Goal: Information Seeking & Learning: Learn about a topic

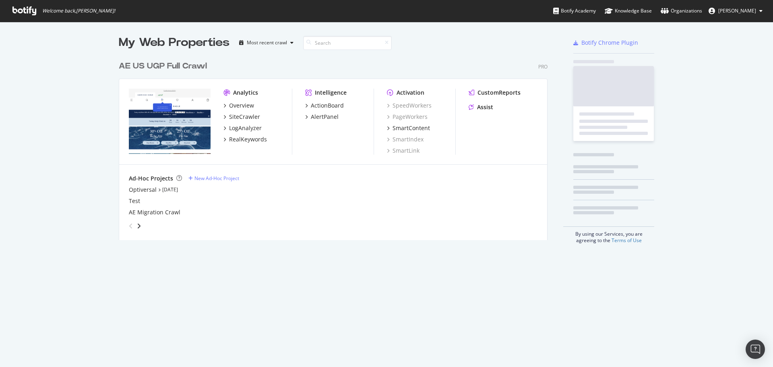
scroll to position [361, 761]
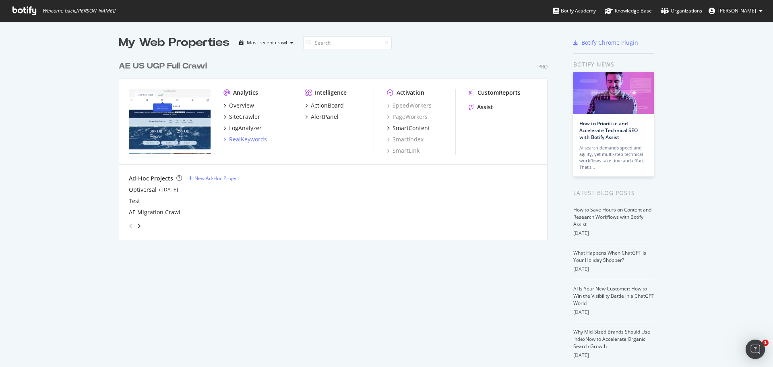
click at [245, 142] on div "RealKeywords" at bounding box center [248, 139] width 38 height 8
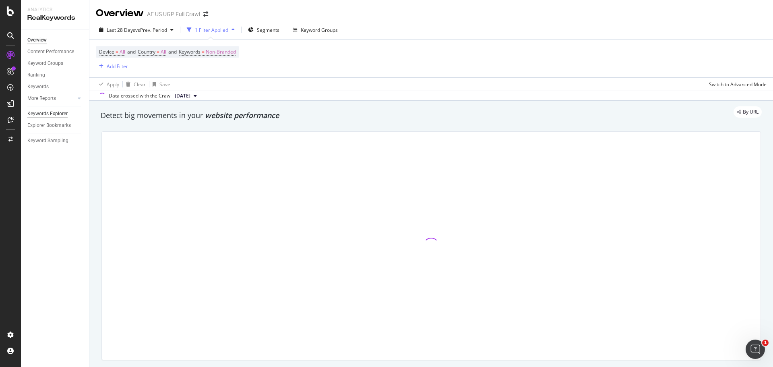
click at [54, 112] on div "Keywords Explorer" at bounding box center [47, 114] width 40 height 8
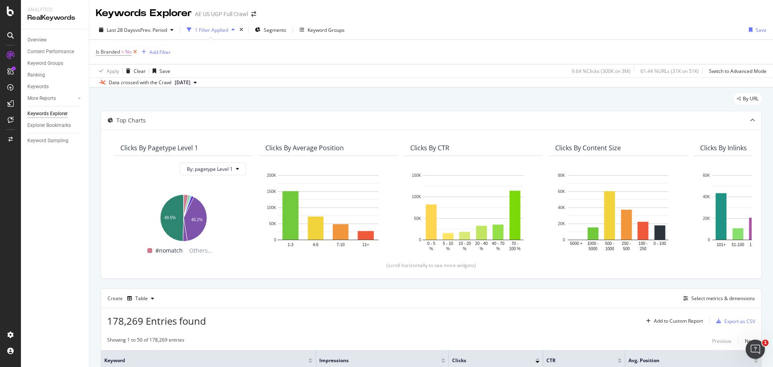
click at [137, 52] on icon at bounding box center [135, 52] width 7 height 8
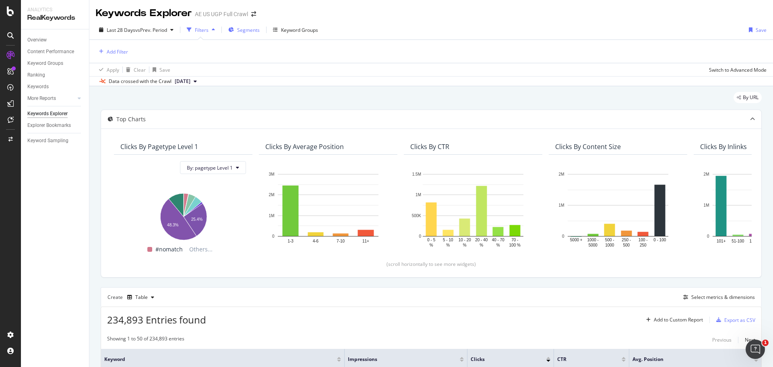
click at [249, 31] on span "Segments" at bounding box center [248, 30] width 23 height 7
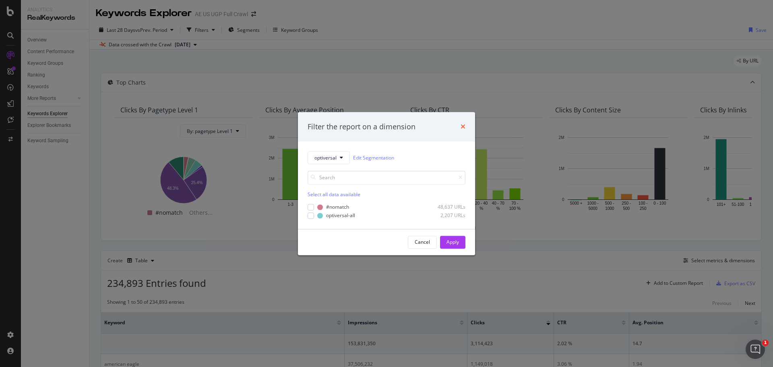
click at [462, 126] on icon "times" at bounding box center [463, 127] width 5 height 6
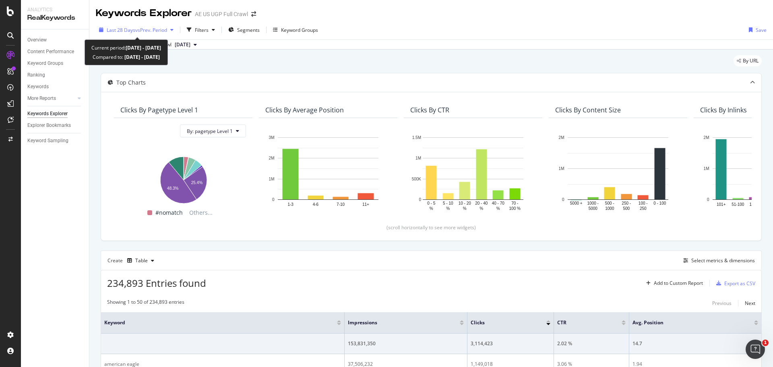
click at [162, 27] on span "vs Prev. Period" at bounding box center [151, 30] width 32 height 7
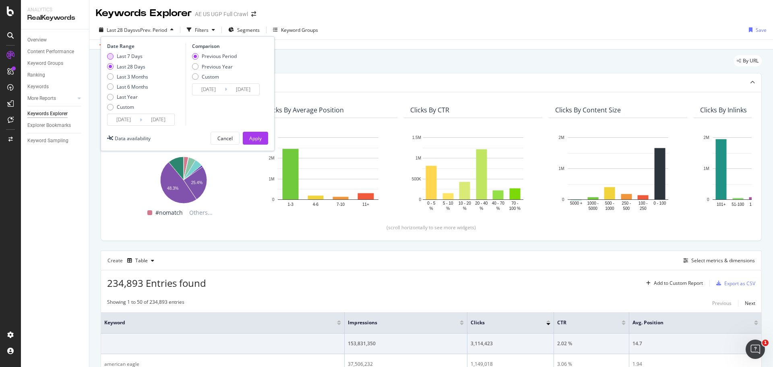
click at [130, 54] on div "Last 7 Days" at bounding box center [130, 56] width 26 height 7
type input "[DATE]"
click at [126, 119] on input "[DATE]" at bounding box center [124, 119] width 32 height 11
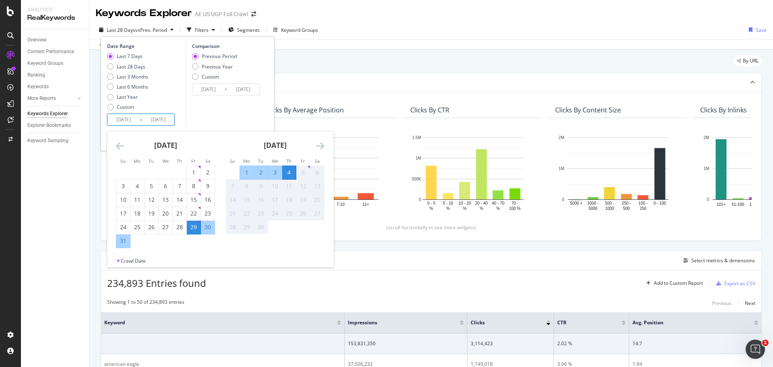
click at [191, 230] on div "29" at bounding box center [194, 227] width 14 height 8
click at [289, 173] on div "4" at bounding box center [289, 172] width 14 height 8
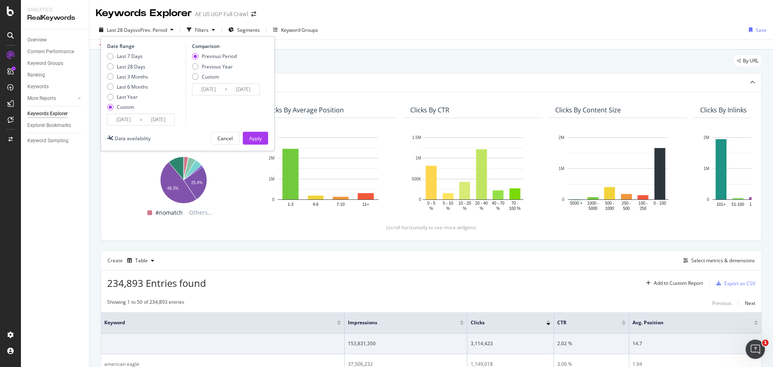
click at [221, 70] on div "Previous Period Previous Year Custom" at bounding box center [214, 68] width 45 height 30
click at [220, 68] on div "Previous Year" at bounding box center [217, 66] width 31 height 7
type input "[DATE]"
drag, startPoint x: 263, startPoint y: 137, endPoint x: 275, endPoint y: 29, distance: 109.0
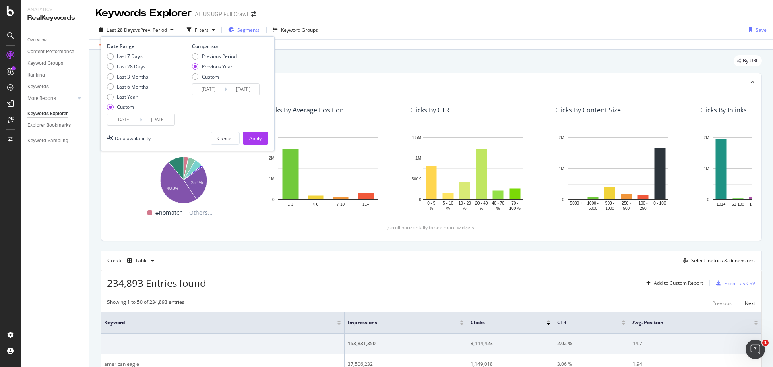
click at [263, 137] on button "Apply" at bounding box center [255, 138] width 25 height 13
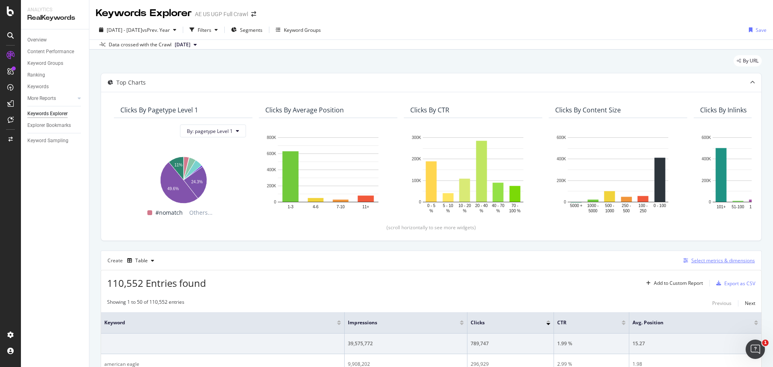
click at [692, 259] on div "Select metrics & dimensions" at bounding box center [724, 260] width 64 height 7
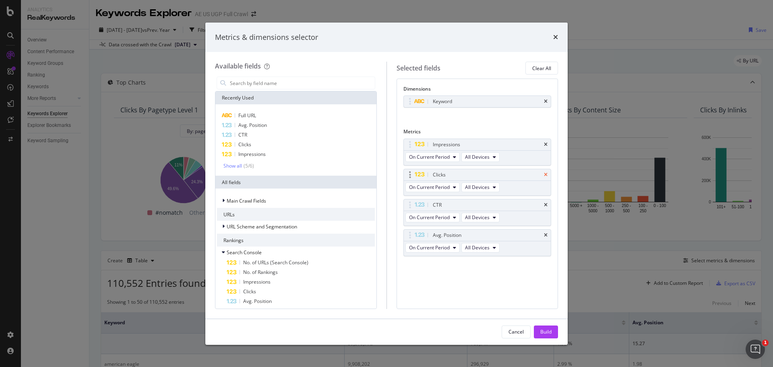
click at [547, 142] on icon "times" at bounding box center [546, 144] width 4 height 5
click at [547, 172] on icon "times" at bounding box center [546, 174] width 4 height 5
click at [547, 203] on icon "times" at bounding box center [546, 205] width 4 height 5
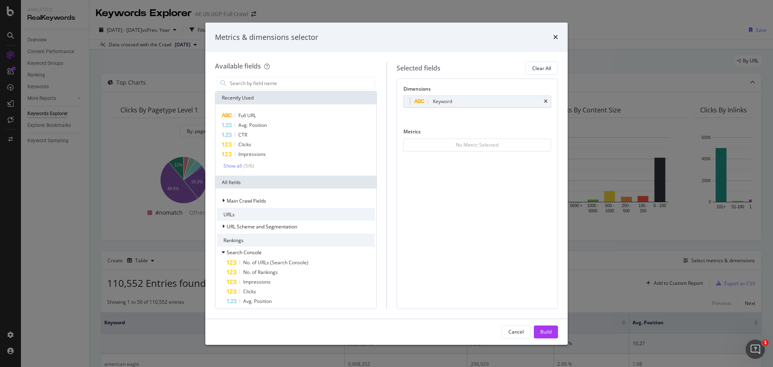
click at [545, 143] on div "No Metric Selected" at bounding box center [478, 145] width 148 height 13
click at [259, 153] on span "Impressions" at bounding box center [251, 154] width 27 height 7
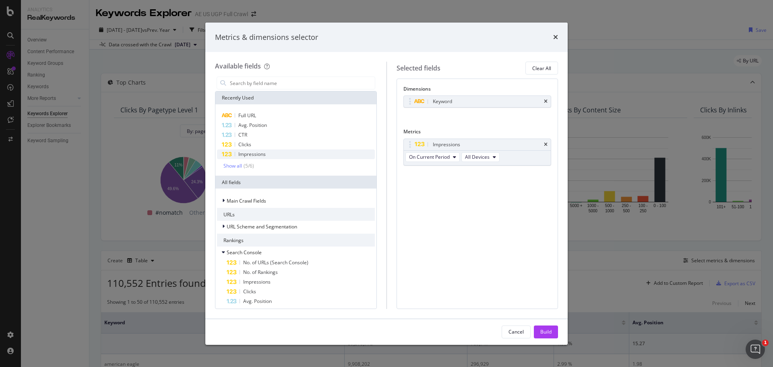
click at [259, 153] on span "Impressions" at bounding box center [251, 154] width 27 height 7
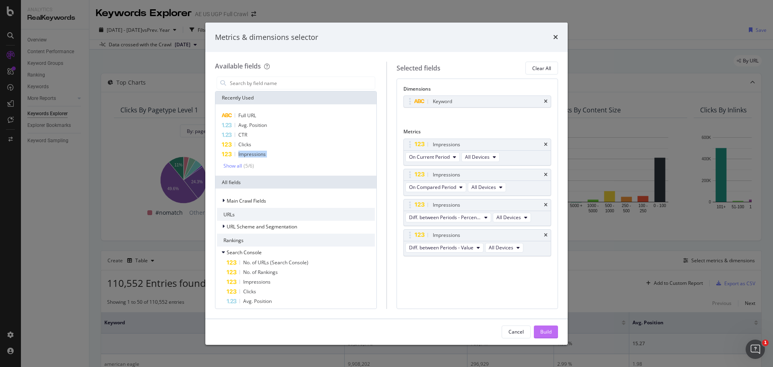
click at [548, 331] on div "Build" at bounding box center [545, 331] width 11 height 7
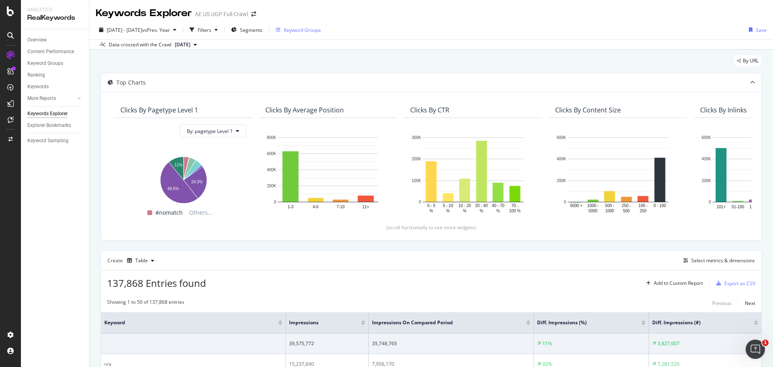
click at [321, 30] on div "Keyword Groups" at bounding box center [302, 30] width 37 height 7
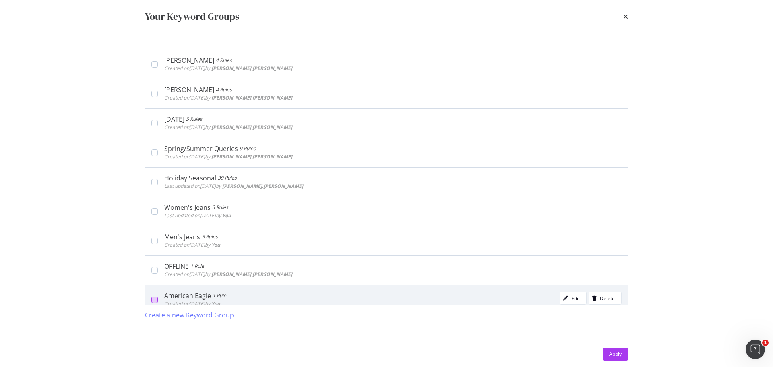
click at [156, 301] on div "modal" at bounding box center [154, 299] width 6 height 6
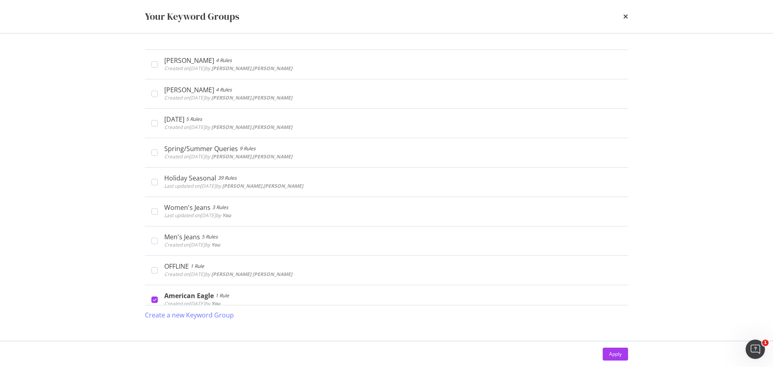
click at [608, 356] on button "Apply" at bounding box center [615, 354] width 25 height 13
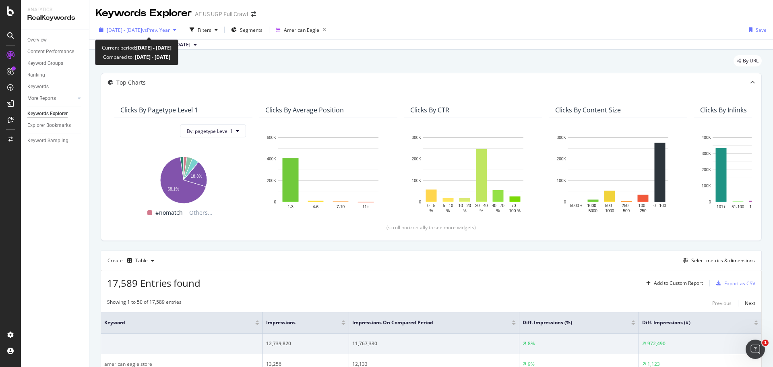
click at [170, 29] on span "vs Prev. Year" at bounding box center [156, 30] width 28 height 7
drag, startPoint x: 474, startPoint y: 67, endPoint x: 467, endPoint y: 64, distance: 7.6
click at [474, 66] on div "By URL" at bounding box center [431, 64] width 661 height 18
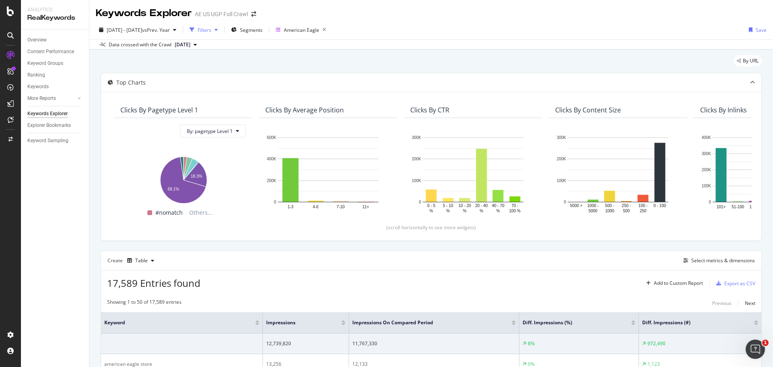
click at [211, 27] on div "Filters" at bounding box center [205, 30] width 14 height 7
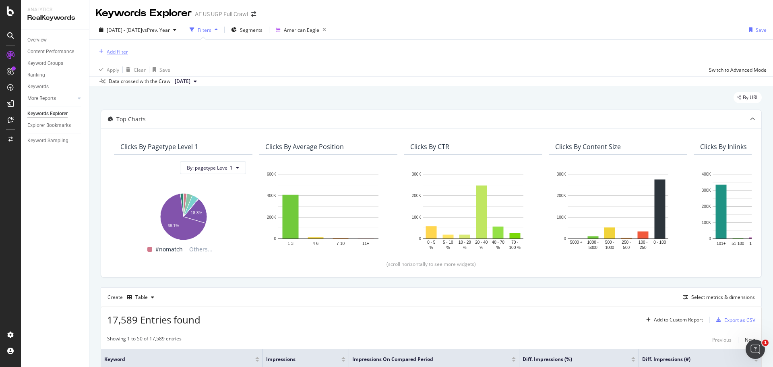
click at [120, 52] on div "Add Filter" at bounding box center [117, 51] width 21 height 7
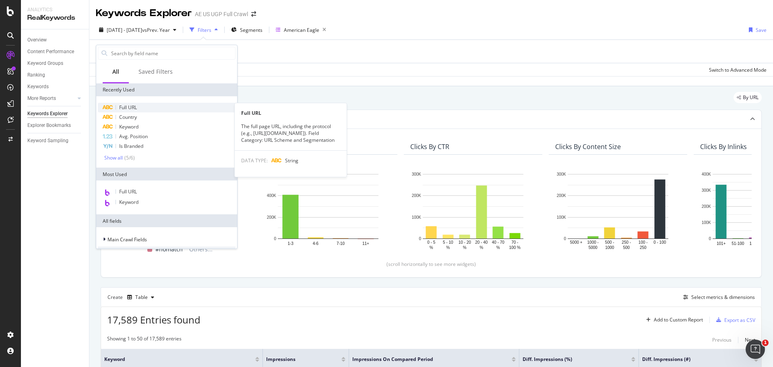
click at [147, 106] on div "Full URL" at bounding box center [167, 108] width 138 height 10
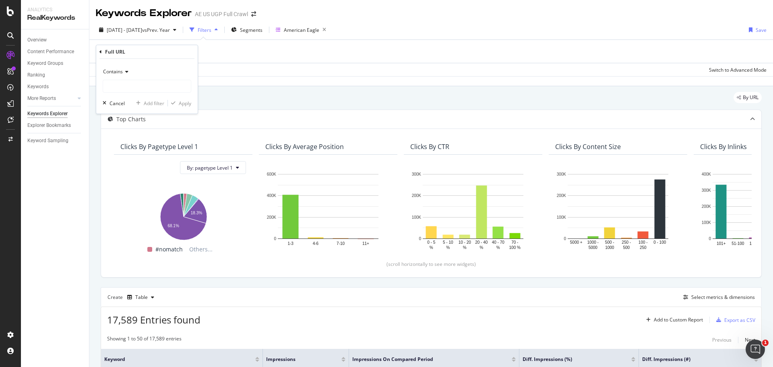
click at [123, 72] on icon at bounding box center [126, 71] width 6 height 5
click at [130, 160] on span "Doesn't contain" at bounding box center [124, 161] width 35 height 7
click at [145, 87] on input "text" at bounding box center [147, 86] width 88 height 13
type input "/aerie/"
click at [186, 106] on div "Apply" at bounding box center [185, 103] width 12 height 7
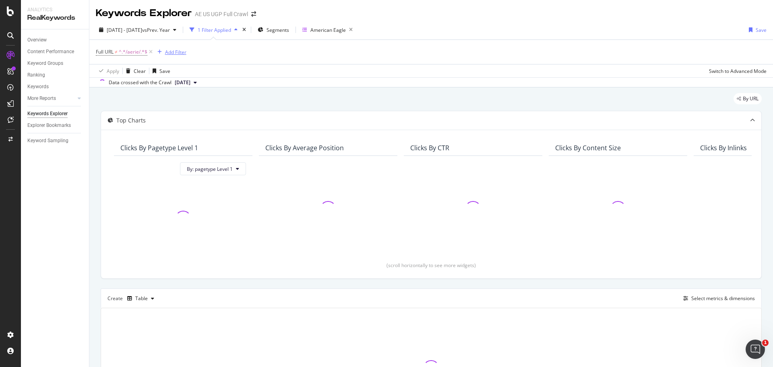
click at [175, 52] on div "Add Filter" at bounding box center [175, 52] width 21 height 7
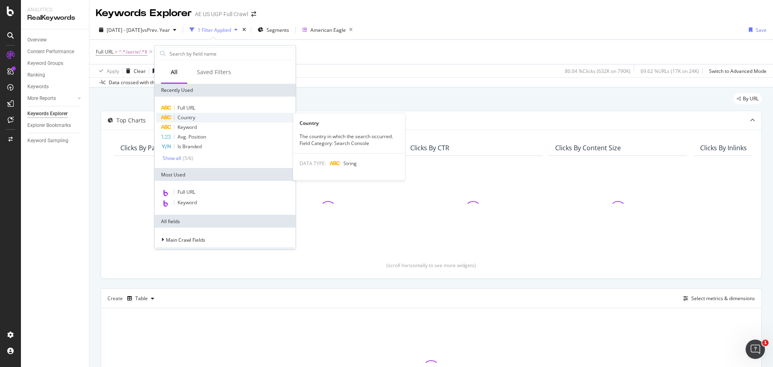
click at [200, 121] on div "Country" at bounding box center [225, 118] width 138 height 10
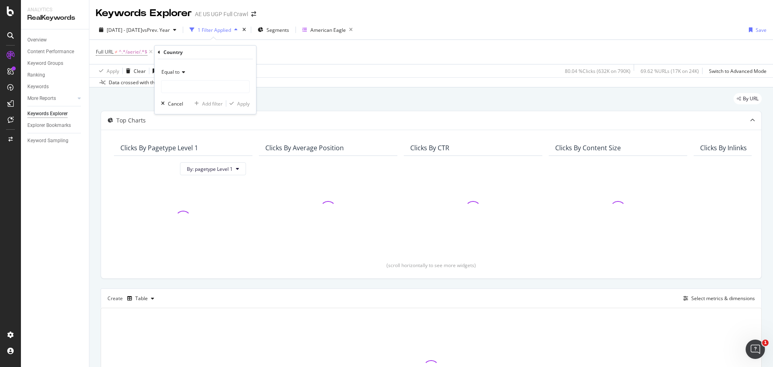
click at [187, 70] on div "Equal to" at bounding box center [205, 72] width 89 height 13
click at [208, 66] on div "Equal to" at bounding box center [205, 72] width 89 height 13
click at [199, 87] on input "text" at bounding box center [206, 86] width 88 height 13
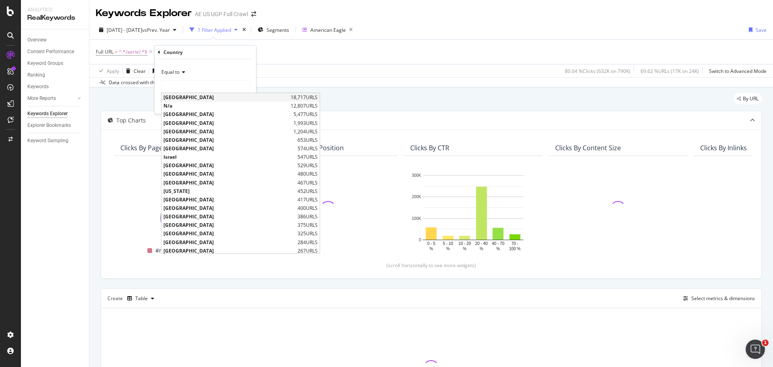
click at [204, 99] on span "[GEOGRAPHIC_DATA]" at bounding box center [226, 97] width 125 height 7
type input "[GEOGRAPHIC_DATA]"
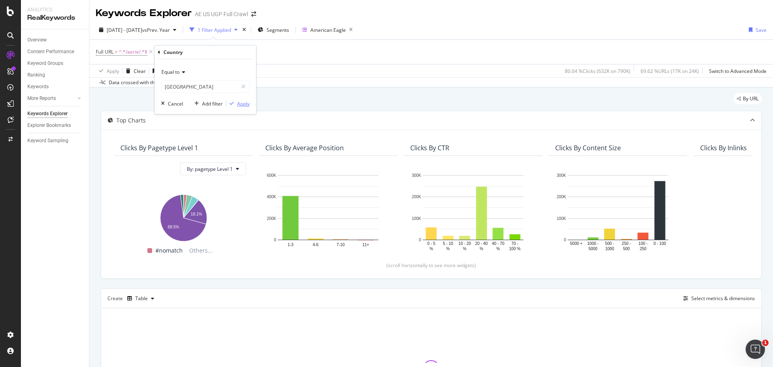
click at [244, 103] on div "Apply" at bounding box center [243, 103] width 12 height 7
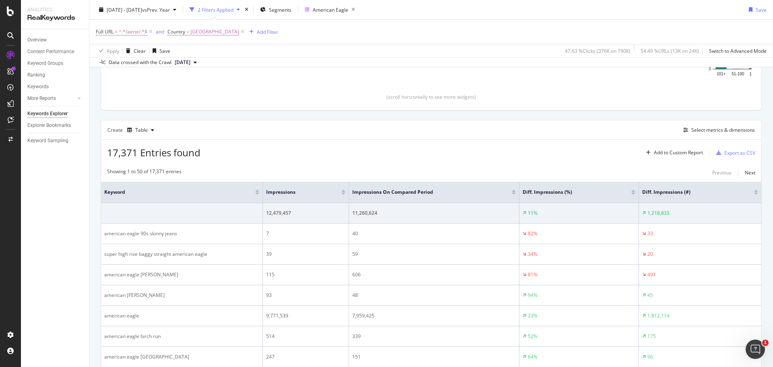
scroll to position [201, 0]
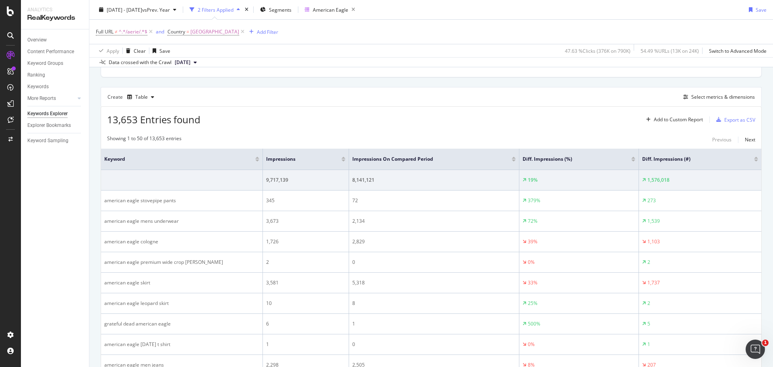
click at [634, 160] on div at bounding box center [634, 160] width 4 height 2
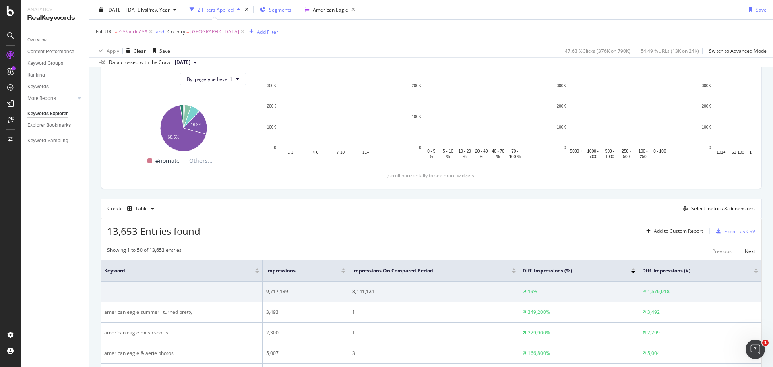
scroll to position [201, 0]
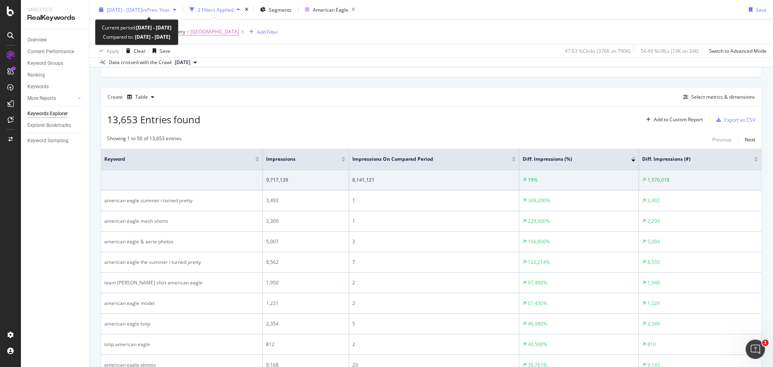
click at [170, 9] on span "vs Prev. Year" at bounding box center [156, 9] width 28 height 7
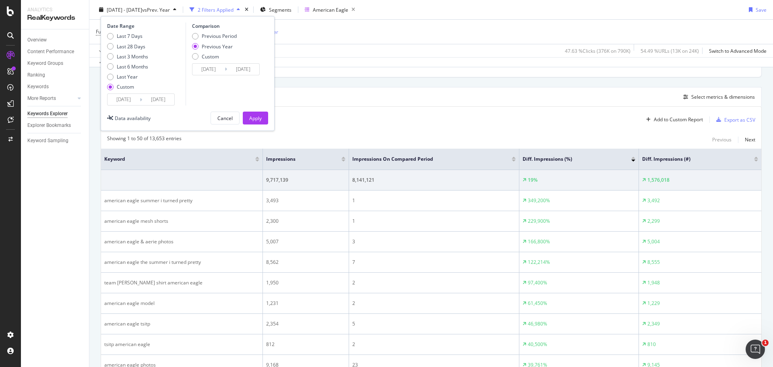
click at [203, 32] on div "Comparison Previous Period Previous Year Custom [DATE] Navigate forward to inte…" at bounding box center [224, 64] width 77 height 83
click at [203, 36] on div "Previous Period" at bounding box center [219, 36] width 35 height 7
type input "[DATE]"
click at [253, 124] on div "Date Range Last 7 Days Last 28 Days Last 3 Months Last 6 Months Last Year Custo…" at bounding box center [188, 73] width 174 height 115
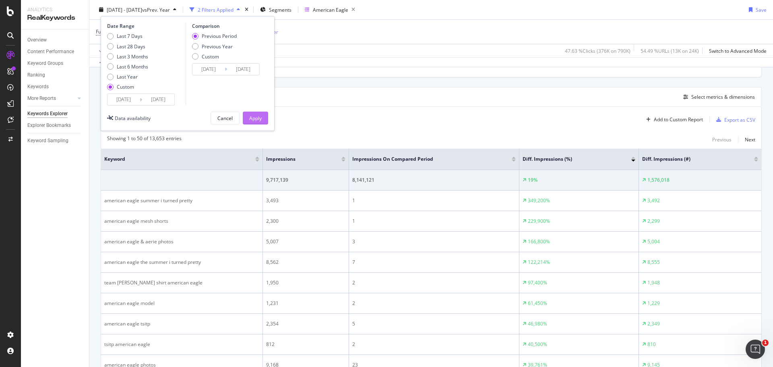
click at [253, 119] on div "Apply" at bounding box center [255, 117] width 12 height 7
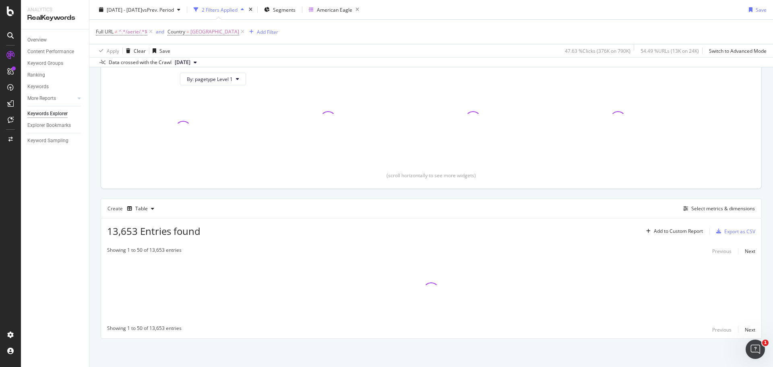
scroll to position [90, 0]
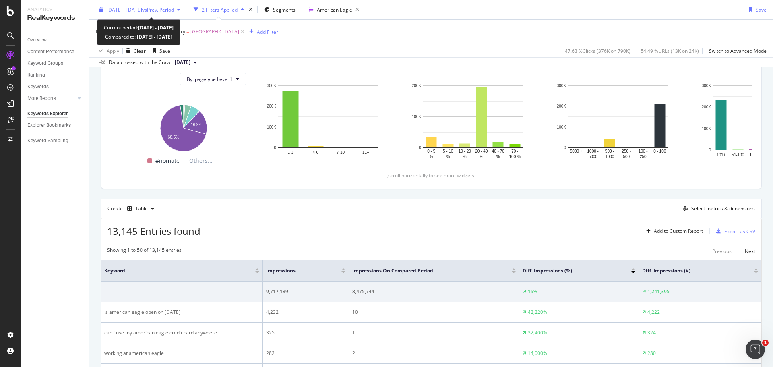
click at [174, 8] on span "vs Prev. Period" at bounding box center [158, 9] width 32 height 7
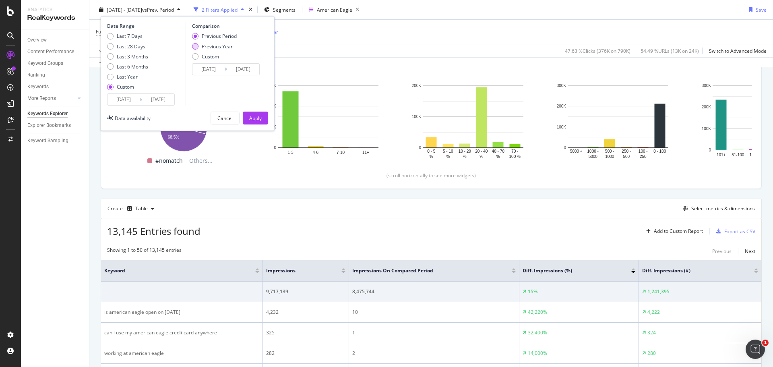
click at [223, 45] on div "Previous Year" at bounding box center [217, 46] width 31 height 7
type input "[DATE]"
click at [255, 116] on div "Apply" at bounding box center [255, 117] width 12 height 7
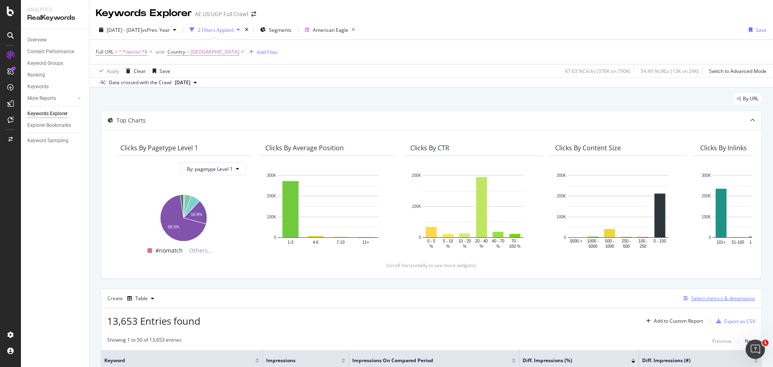
click at [710, 298] on div "Select metrics & dimensions" at bounding box center [724, 298] width 64 height 7
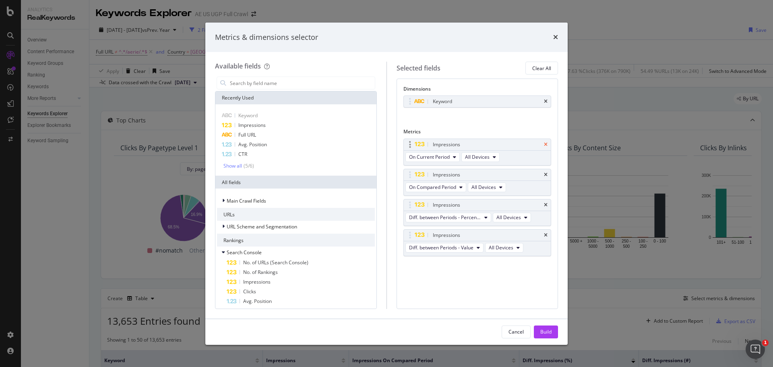
click at [546, 143] on icon "times" at bounding box center [546, 144] width 4 height 5
click at [546, 172] on icon "times" at bounding box center [546, 174] width 4 height 5
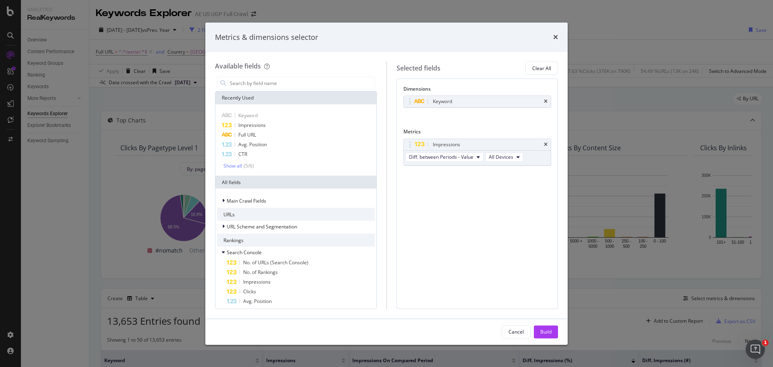
click at [546, 143] on icon "times" at bounding box center [546, 144] width 4 height 5
click at [236, 166] on div "Show all" at bounding box center [233, 166] width 19 height 6
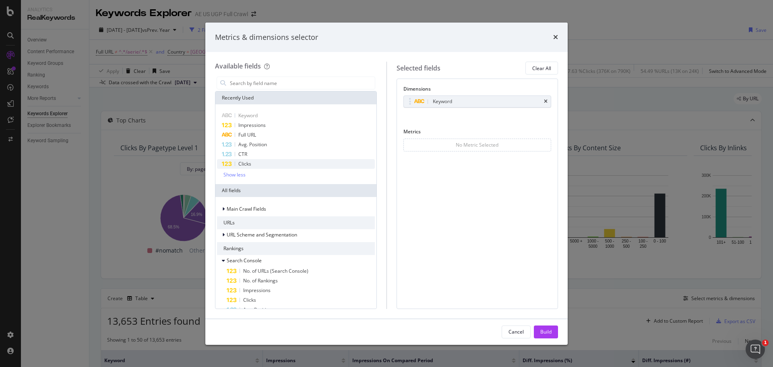
click at [237, 166] on div "Clicks" at bounding box center [296, 164] width 158 height 10
click at [237, 165] on div "Clicks" at bounding box center [296, 164] width 158 height 10
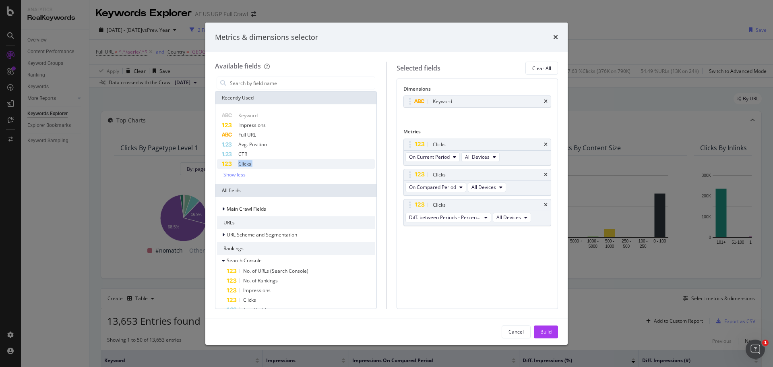
click at [237, 165] on div "Clicks" at bounding box center [296, 164] width 158 height 10
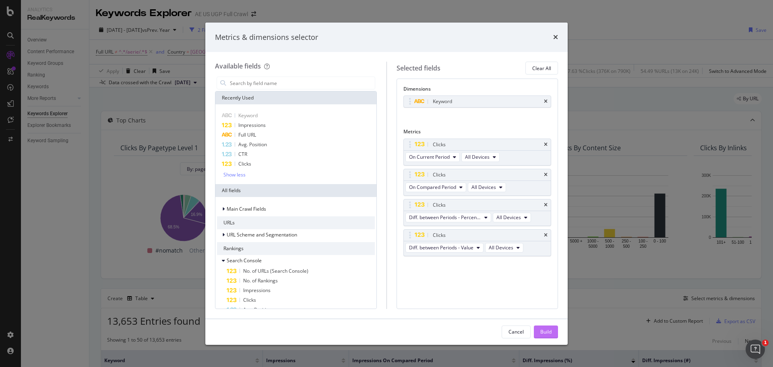
click at [553, 336] on button "Build" at bounding box center [546, 331] width 24 height 13
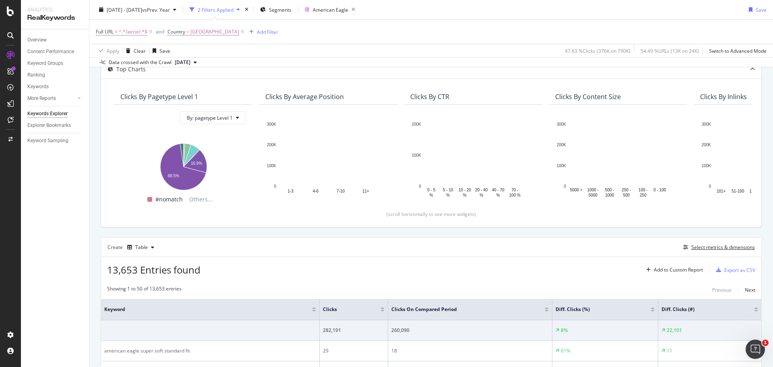
scroll to position [201, 0]
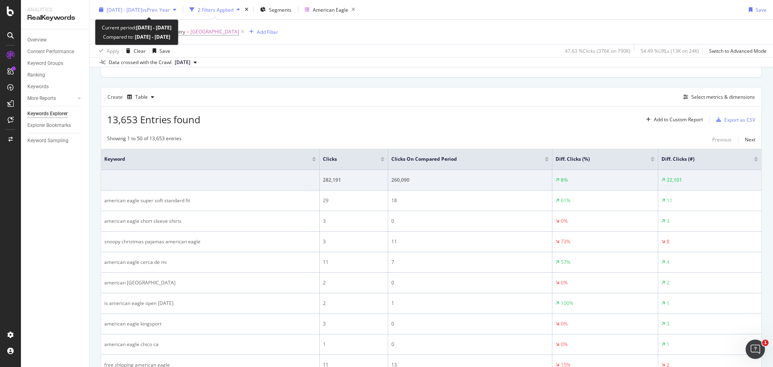
click at [142, 7] on span "[DATE] - [DATE]" at bounding box center [124, 9] width 35 height 7
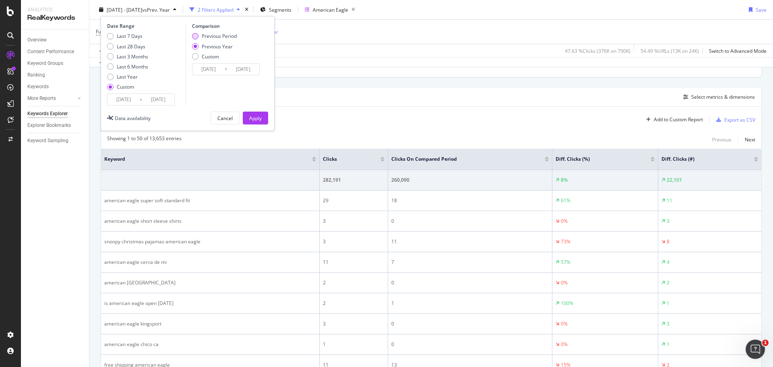
click at [212, 37] on div "Previous Period" at bounding box center [219, 36] width 35 height 7
type input "[DATE]"
click at [257, 120] on div "Apply" at bounding box center [255, 117] width 12 height 7
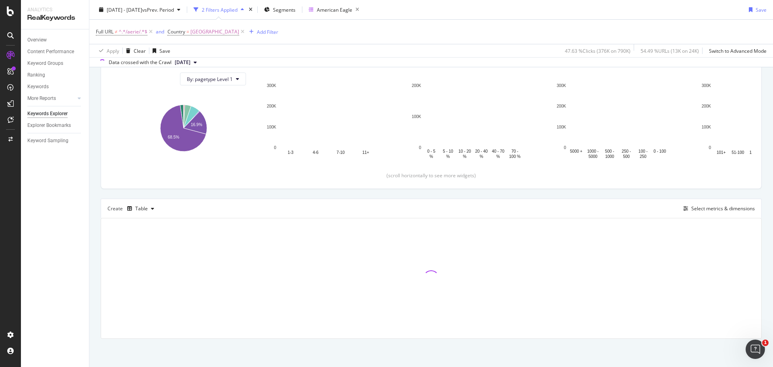
scroll to position [90, 0]
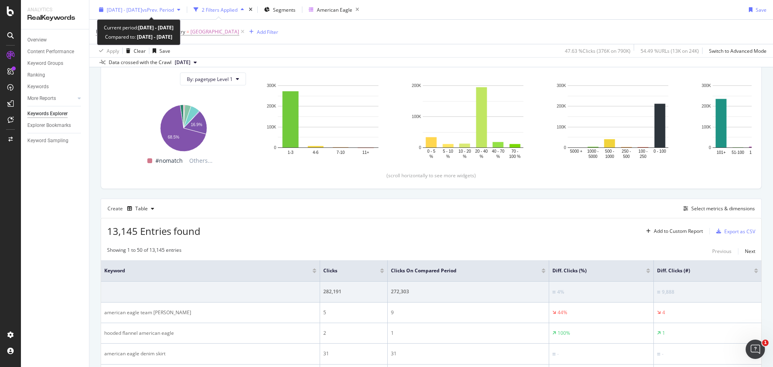
click at [142, 13] on span "[DATE] - [DATE]" at bounding box center [124, 9] width 35 height 7
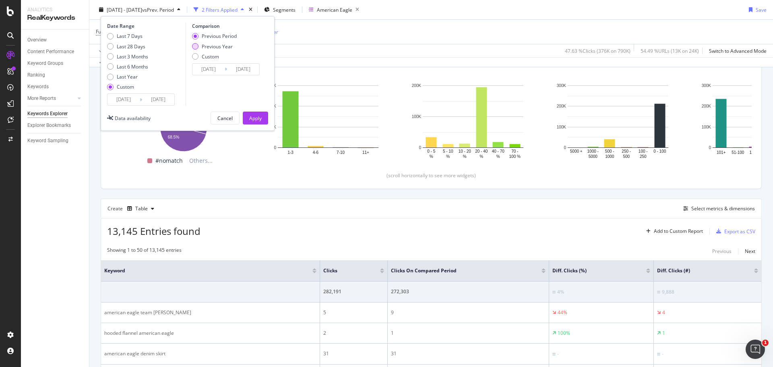
click at [202, 47] on div "Previous Year" at bounding box center [217, 46] width 31 height 7
type input "[DATE]"
click at [253, 117] on div "Apply" at bounding box center [255, 117] width 12 height 7
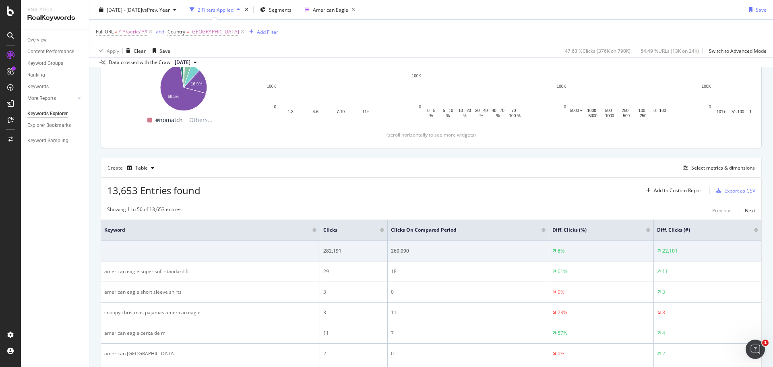
scroll to position [130, 0]
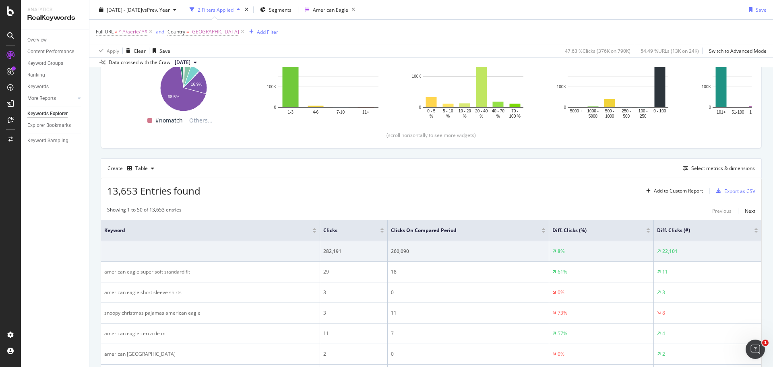
click at [383, 231] on div at bounding box center [382, 232] width 4 height 2
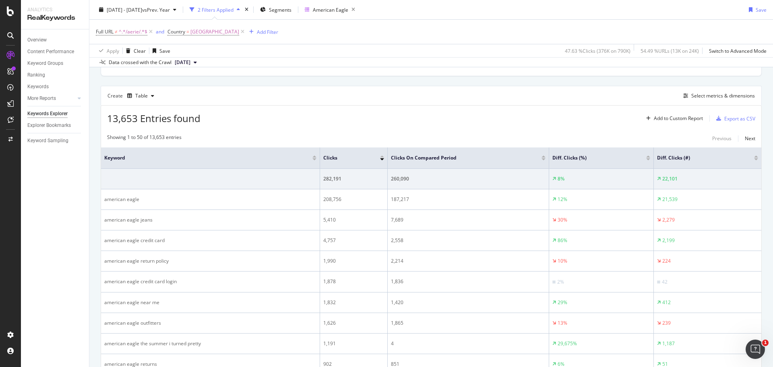
scroll to position [201, 0]
click at [274, 33] on div "Add Filter" at bounding box center [267, 31] width 21 height 7
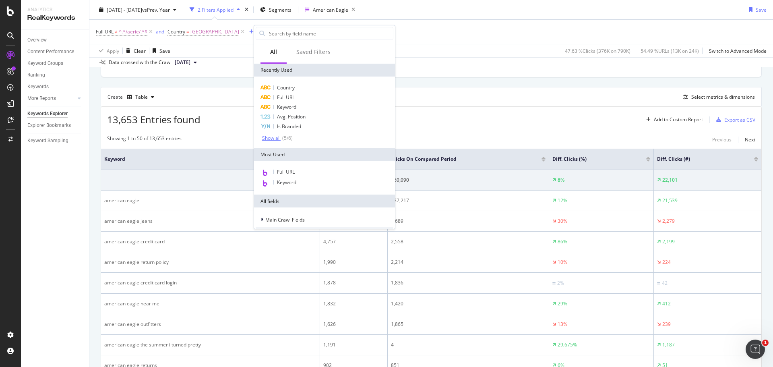
click at [282, 138] on div "( 5 / 6 )" at bounding box center [287, 138] width 12 height 7
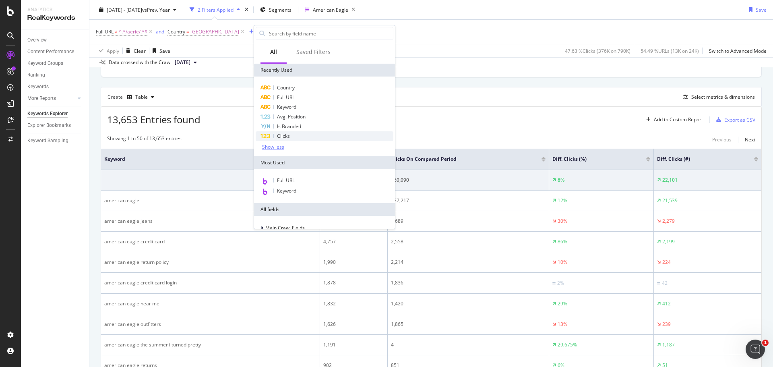
click at [284, 137] on span "Clicks" at bounding box center [283, 136] width 13 height 7
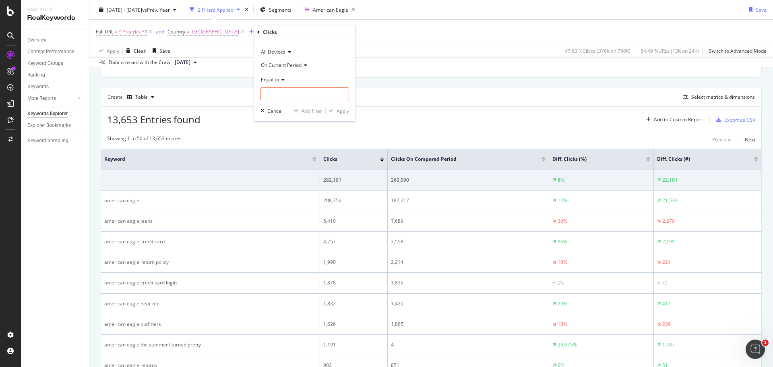
click at [274, 77] on span "Equal to" at bounding box center [270, 79] width 18 height 7
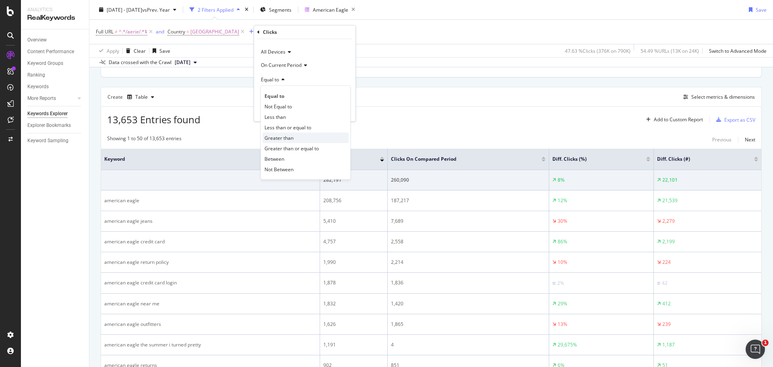
click at [294, 141] on div "Greater than" at bounding box center [306, 138] width 86 height 10
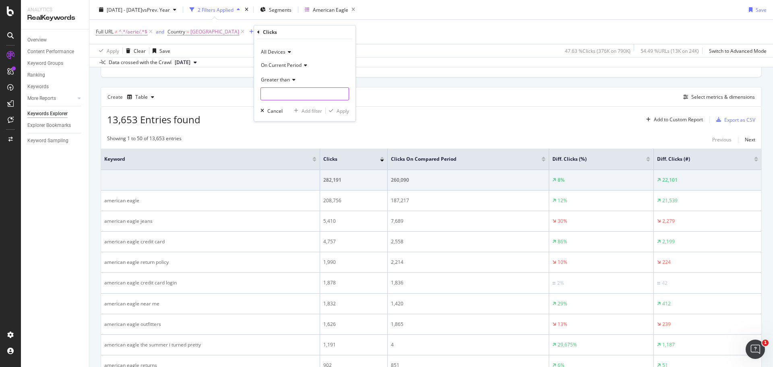
click at [294, 100] on input "number" at bounding box center [305, 93] width 89 height 13
type input "0"
click at [344, 110] on div "Apply" at bounding box center [343, 111] width 12 height 7
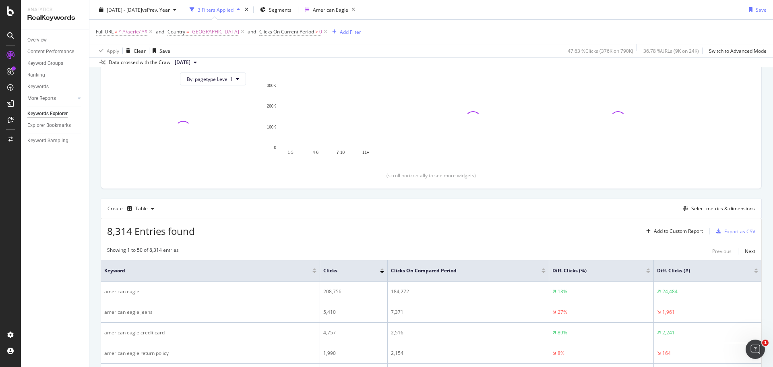
scroll to position [201, 0]
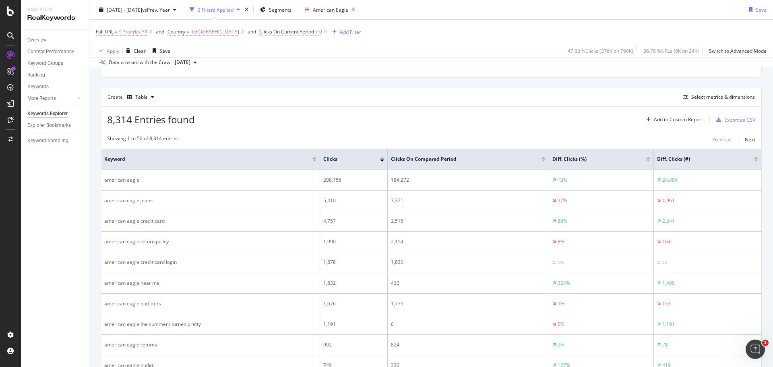
click at [311, 30] on span "Clicks On Current Period" at bounding box center [286, 31] width 55 height 7
click at [284, 79] on span "Greater than" at bounding box center [288, 78] width 29 height 7
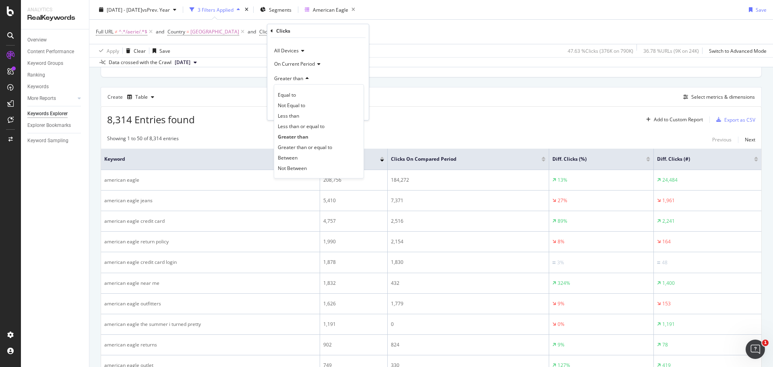
click at [284, 79] on span "Greater than" at bounding box center [288, 78] width 29 height 7
click at [292, 62] on span "On Current Period" at bounding box center [294, 63] width 41 height 7
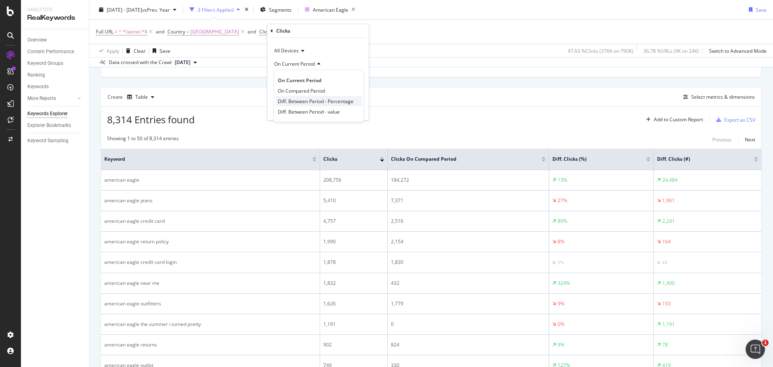
click at [292, 105] on div "Diff. Between Period - Percentage" at bounding box center [319, 101] width 86 height 10
click at [357, 112] on div "Apply" at bounding box center [356, 109] width 12 height 7
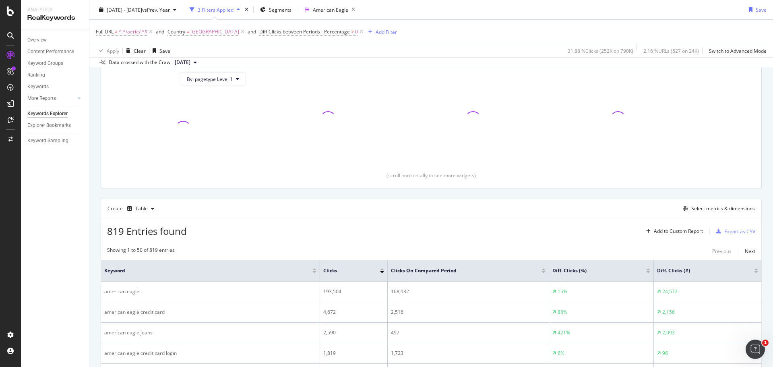
scroll to position [201, 0]
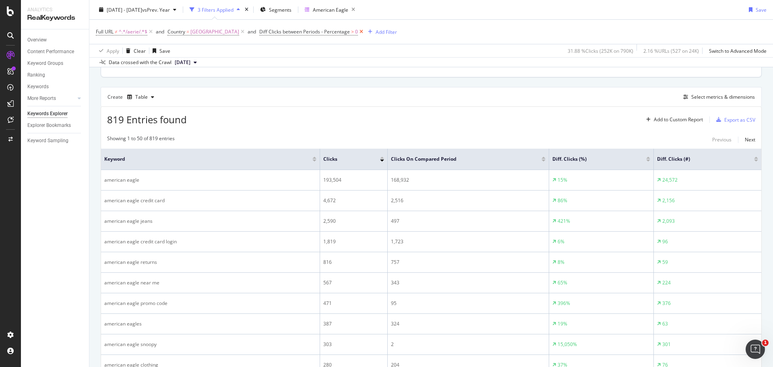
click at [365, 31] on icon at bounding box center [361, 32] width 7 height 8
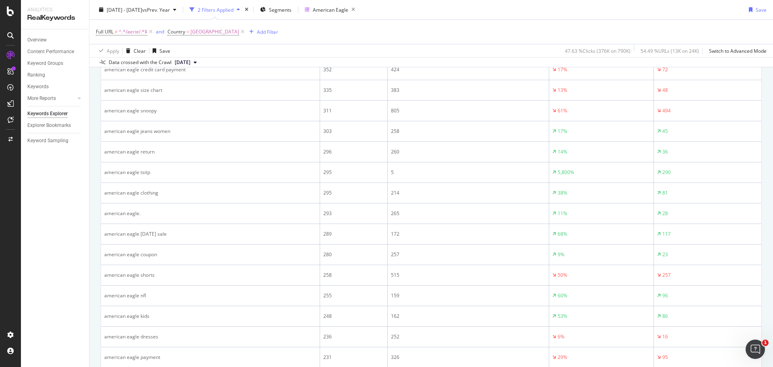
scroll to position [765, 0]
click at [358, 8] on icon "button" at bounding box center [353, 9] width 10 height 11
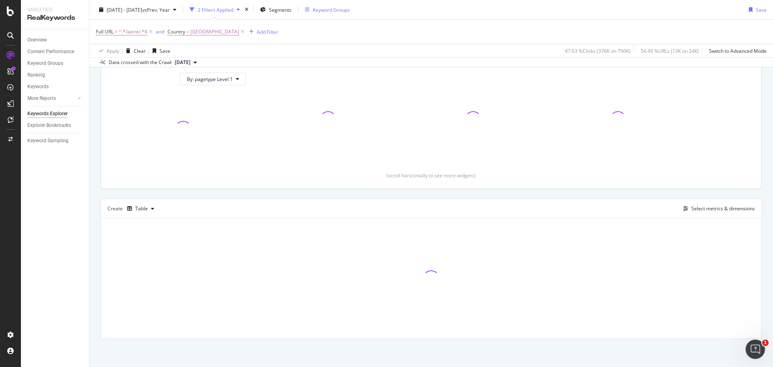
scroll to position [90, 0]
click at [270, 31] on div "Add Filter" at bounding box center [267, 31] width 21 height 7
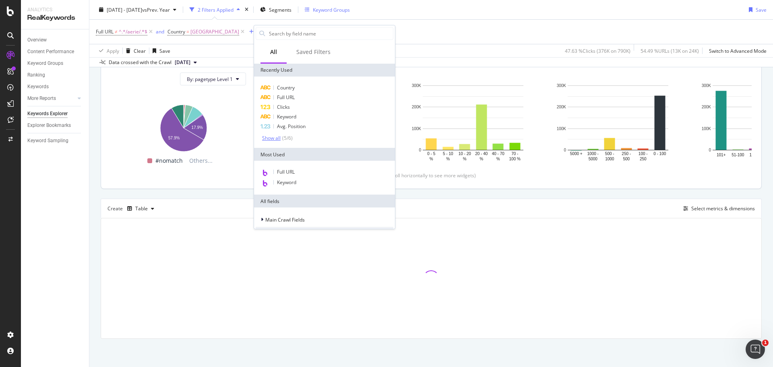
click at [284, 136] on div "( 5 / 6 )" at bounding box center [287, 138] width 12 height 7
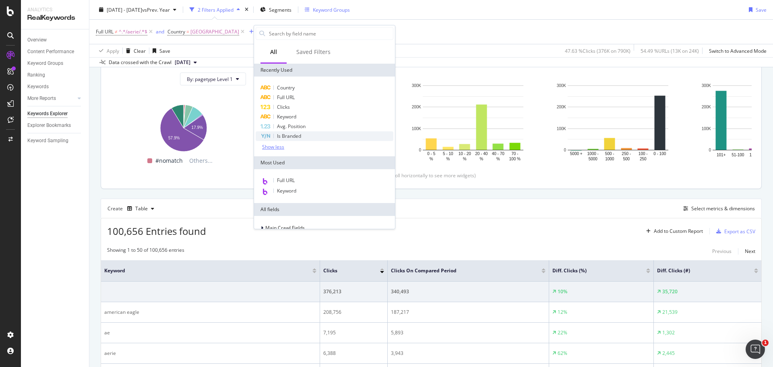
click at [282, 137] on span "Is Branded" at bounding box center [289, 136] width 24 height 7
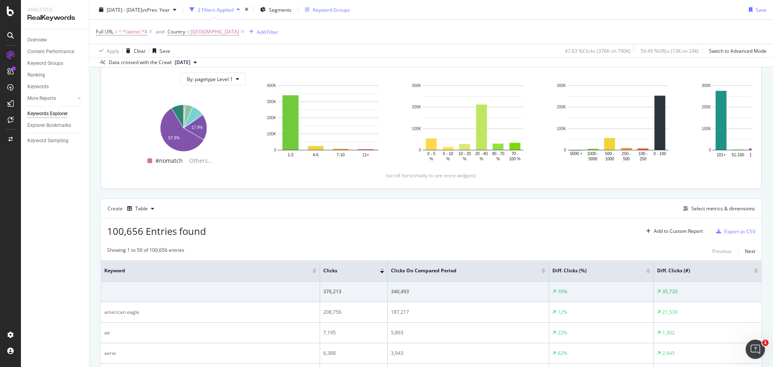
click at [372, 32] on div "Full URL ≠ ^.*/aerie/.*$ and Country = [GEOGRAPHIC_DATA] Add Filter" at bounding box center [431, 32] width 671 height 24
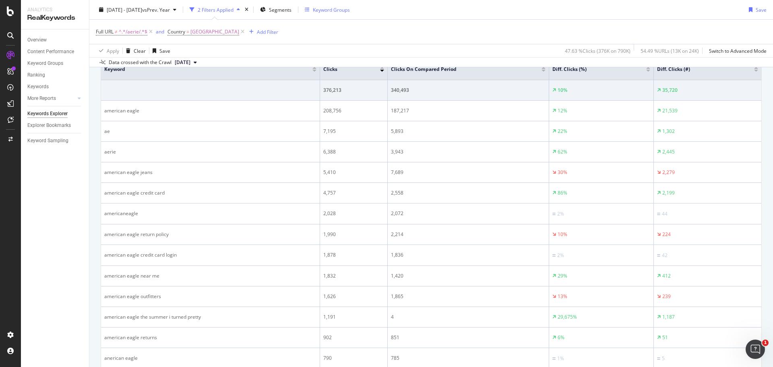
scroll to position [0, 0]
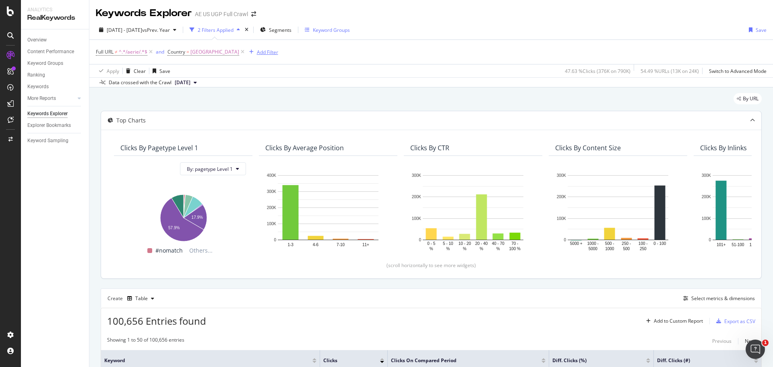
click at [274, 54] on div "Add Filter" at bounding box center [267, 52] width 21 height 7
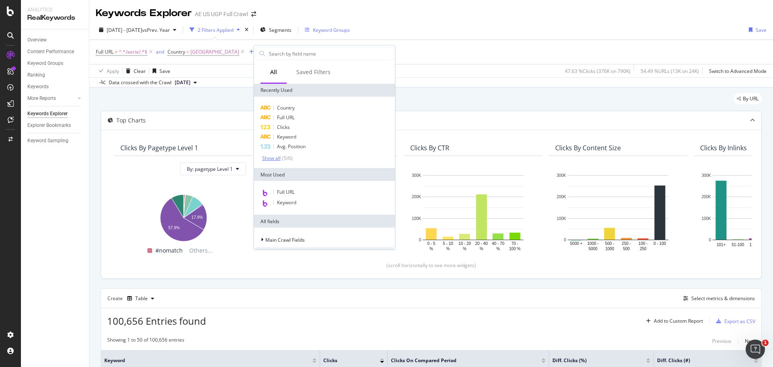
click at [273, 161] on div "Show all" at bounding box center [271, 158] width 19 height 6
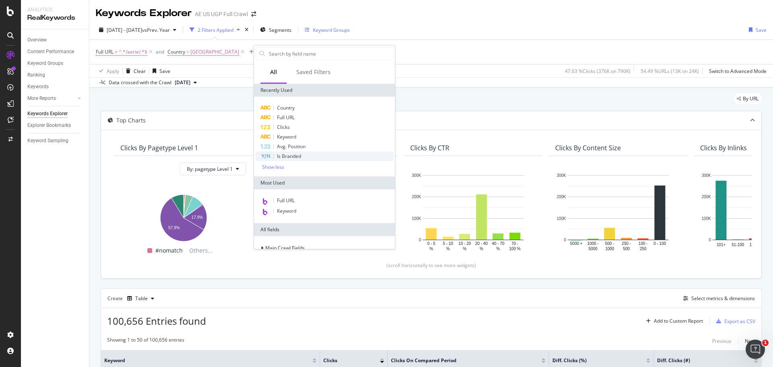
click at [274, 158] on div "Is Branded" at bounding box center [325, 156] width 138 height 10
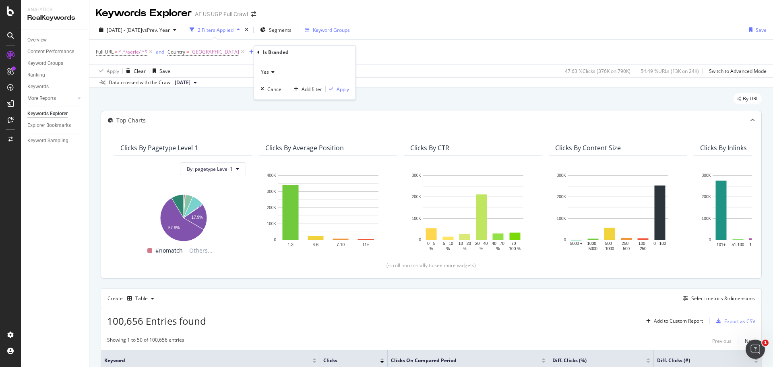
click at [273, 70] on icon at bounding box center [272, 72] width 6 height 5
click at [276, 100] on div "No" at bounding box center [306, 99] width 86 height 10
click at [343, 89] on div "Apply" at bounding box center [343, 89] width 12 height 7
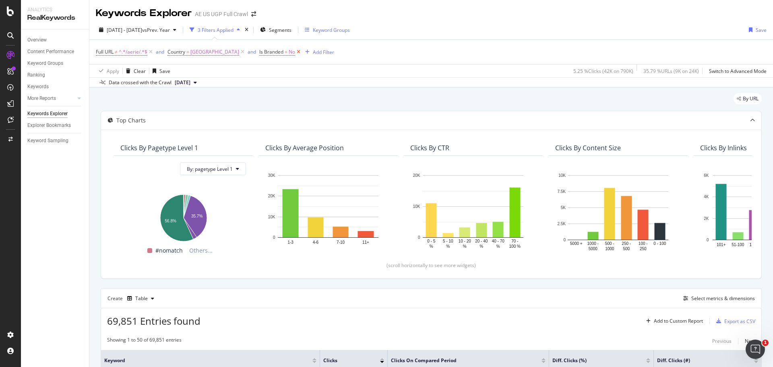
click at [302, 53] on icon at bounding box center [298, 52] width 7 height 8
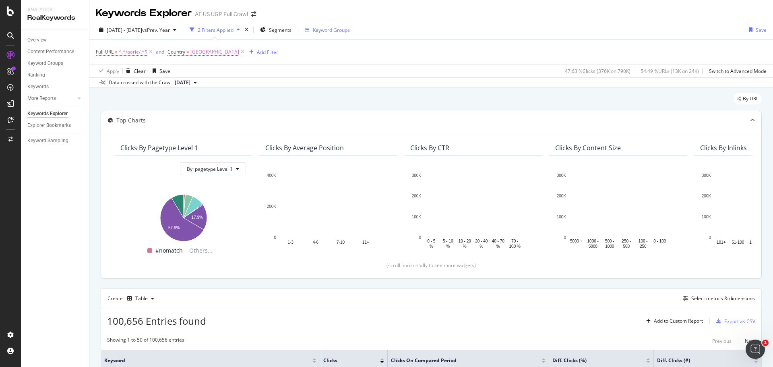
scroll to position [81, 0]
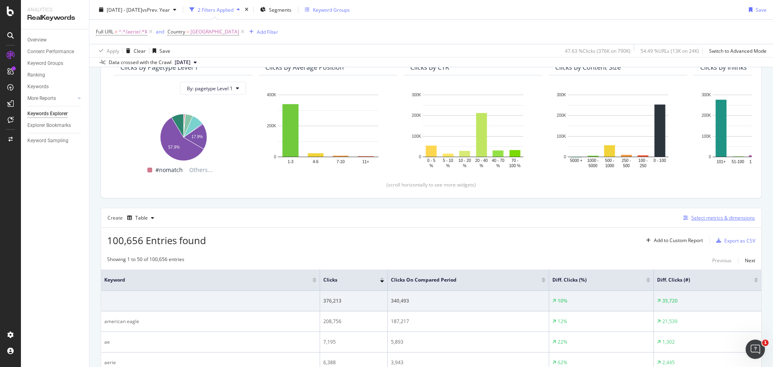
click at [730, 215] on div "Select metrics & dimensions" at bounding box center [724, 217] width 64 height 7
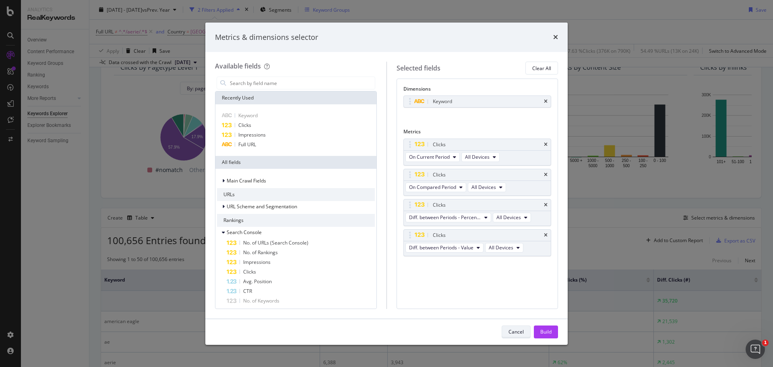
click at [514, 330] on div "Cancel" at bounding box center [516, 331] width 15 height 7
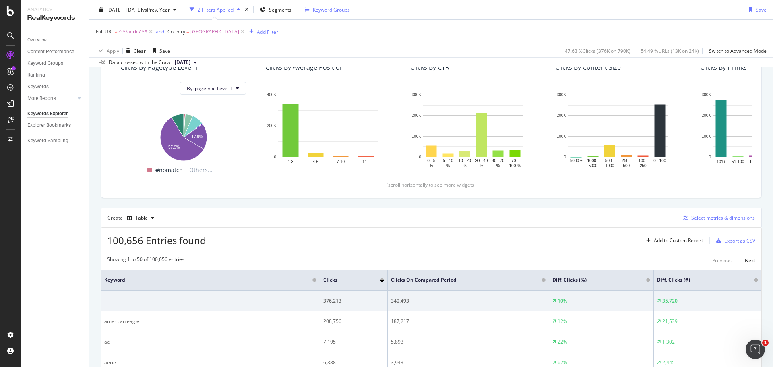
click at [700, 218] on div "Select metrics & dimensions" at bounding box center [724, 217] width 64 height 7
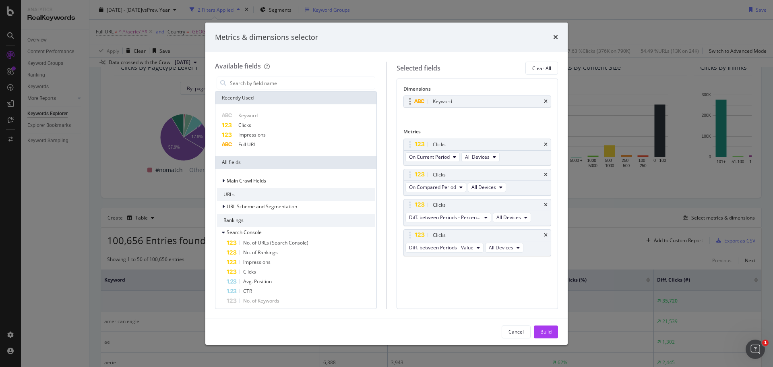
click at [456, 98] on div "Keyword" at bounding box center [487, 101] width 112 height 8
click at [547, 101] on icon "times" at bounding box center [546, 101] width 4 height 5
click at [300, 141] on div "Full URL" at bounding box center [296, 145] width 158 height 10
click at [543, 329] on div "Build" at bounding box center [545, 331] width 11 height 7
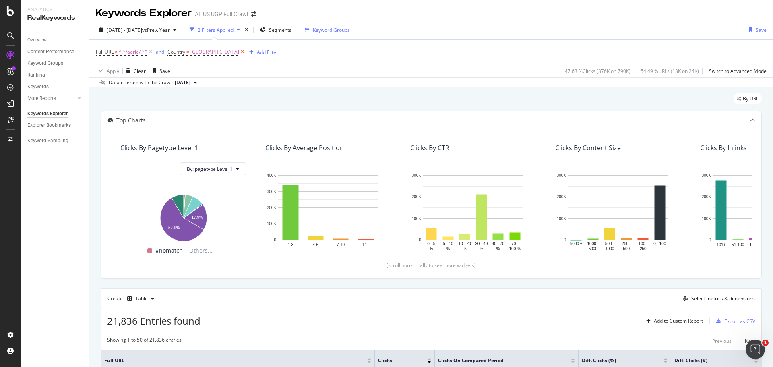
click at [246, 52] on icon at bounding box center [242, 52] width 7 height 8
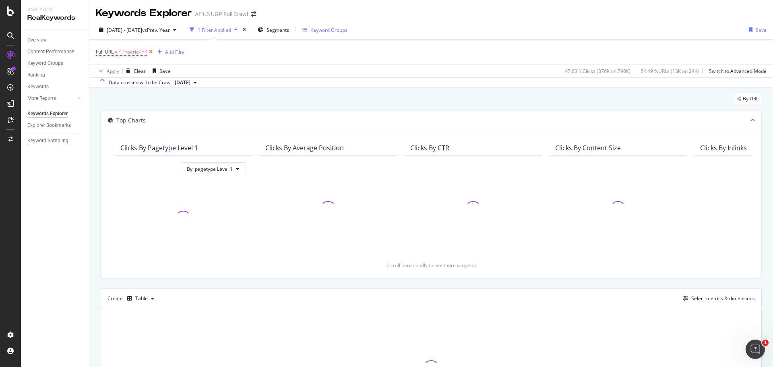
click at [149, 50] on icon at bounding box center [150, 52] width 7 height 8
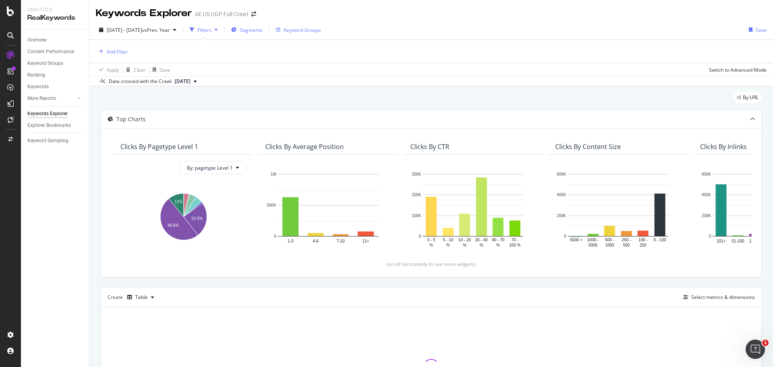
click at [263, 35] on div "Segments" at bounding box center [246, 30] width 31 height 12
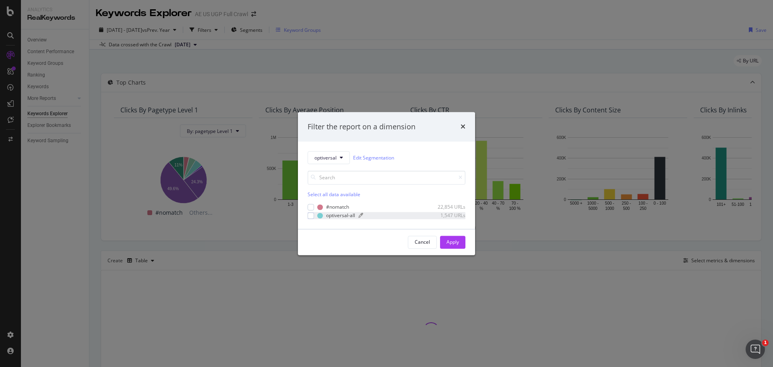
click at [333, 217] on div "optiversal-all" at bounding box center [340, 215] width 29 height 7
click at [452, 241] on div "Apply" at bounding box center [453, 241] width 12 height 7
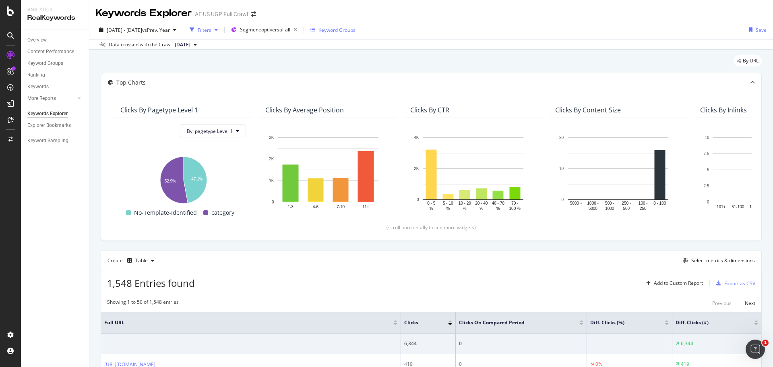
click at [211, 31] on div "Filters" at bounding box center [205, 30] width 14 height 7
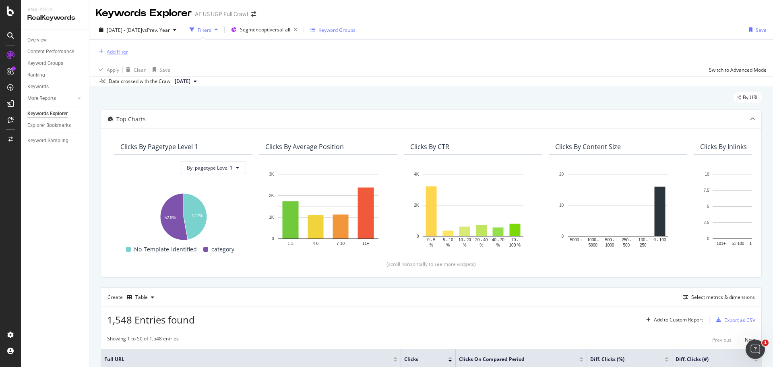
click at [108, 54] on div "Add Filter" at bounding box center [117, 51] width 21 height 7
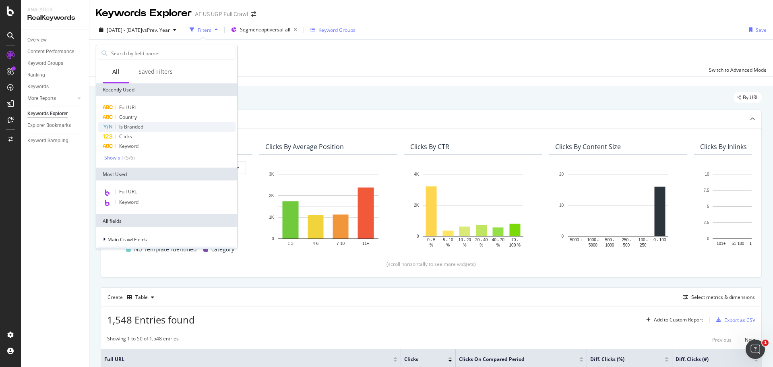
click at [139, 128] on span "Is Branded" at bounding box center [131, 126] width 24 height 7
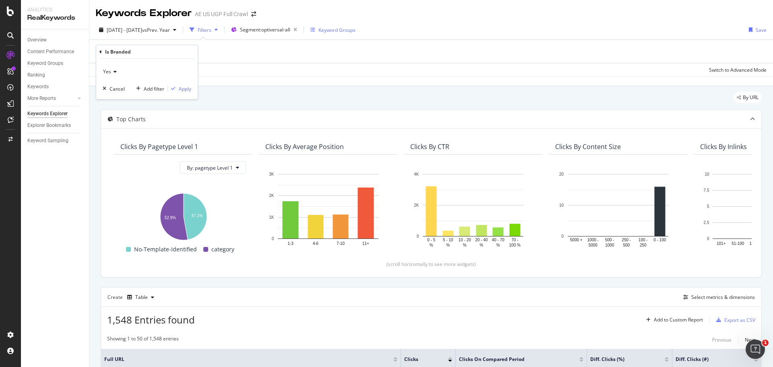
click at [109, 70] on span "Yes" at bounding box center [107, 71] width 8 height 7
click at [119, 97] on div "No" at bounding box center [148, 98] width 86 height 10
click at [182, 90] on div "Apply" at bounding box center [185, 88] width 12 height 7
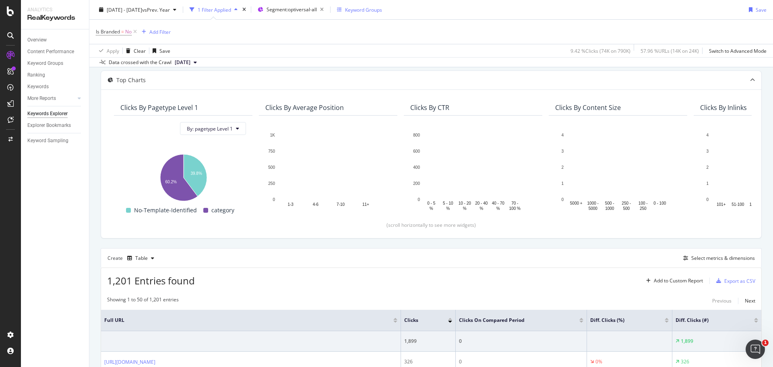
scroll to position [201, 0]
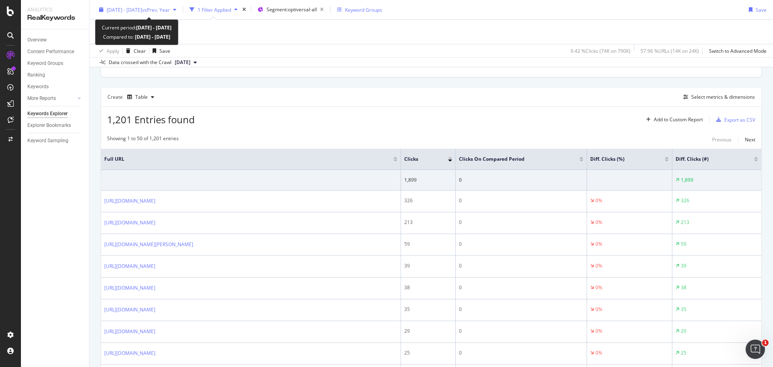
click at [170, 3] on button "[DATE] - [DATE] vs Prev. Year" at bounding box center [138, 9] width 84 height 13
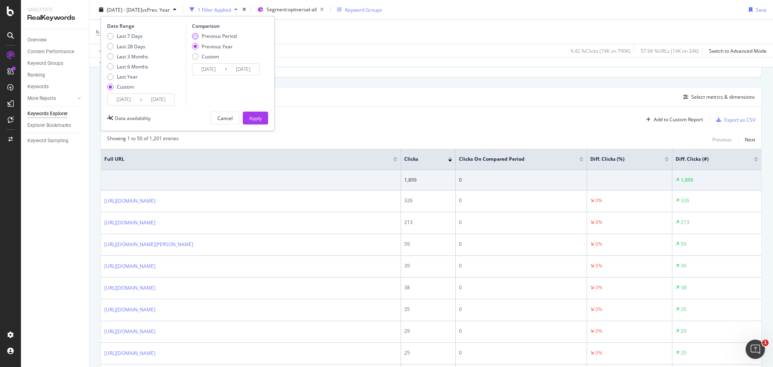
click at [223, 37] on div "Previous Period" at bounding box center [219, 36] width 35 height 7
type input "[DATE]"
click at [253, 113] on div "Apply" at bounding box center [255, 118] width 12 height 12
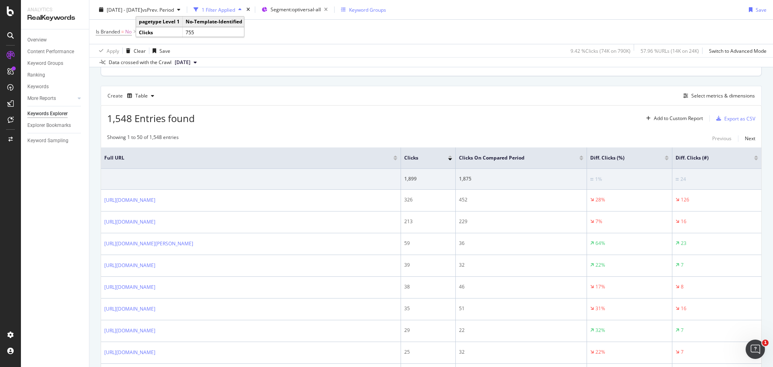
scroll to position [211, 0]
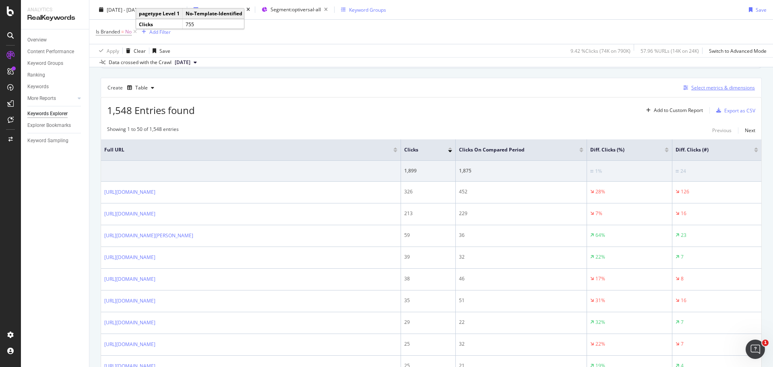
click at [700, 89] on div "Select metrics & dimensions" at bounding box center [724, 87] width 64 height 7
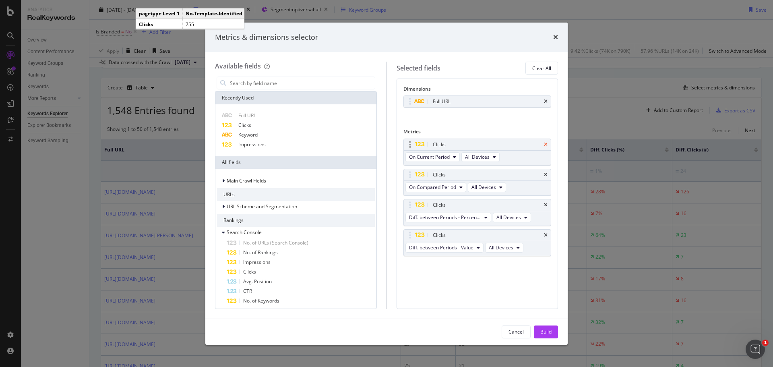
click at [547, 143] on icon "times" at bounding box center [546, 144] width 4 height 5
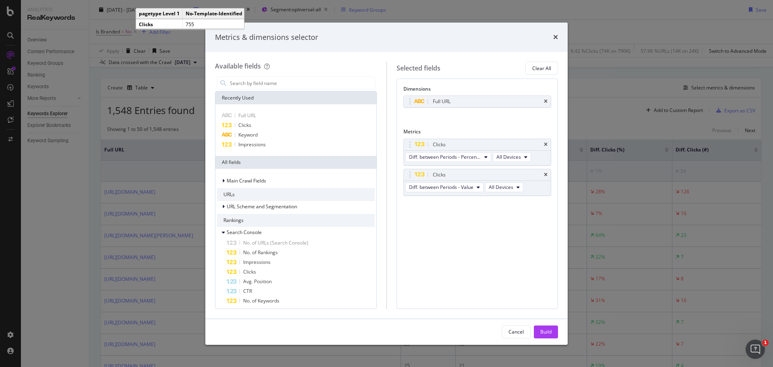
click at [547, 143] on icon "times" at bounding box center [546, 144] width 4 height 5
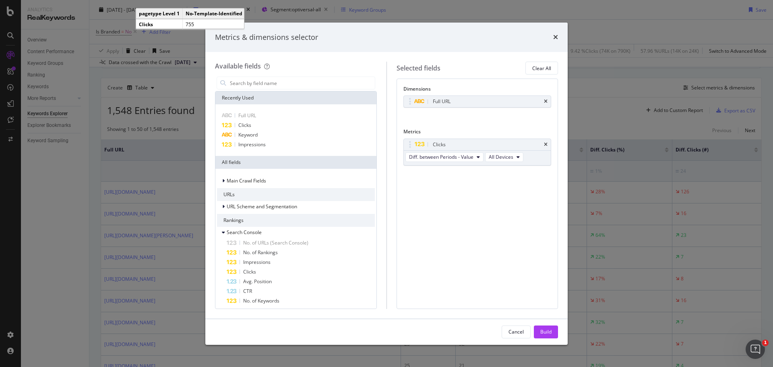
click at [547, 143] on icon "times" at bounding box center [546, 144] width 4 height 5
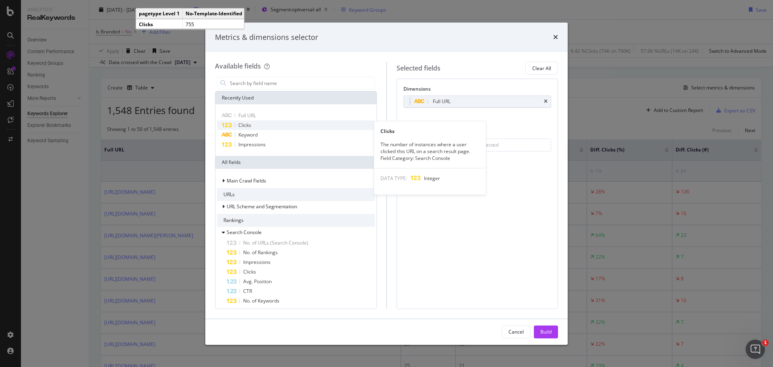
click at [269, 124] on div "Clicks" at bounding box center [296, 125] width 158 height 10
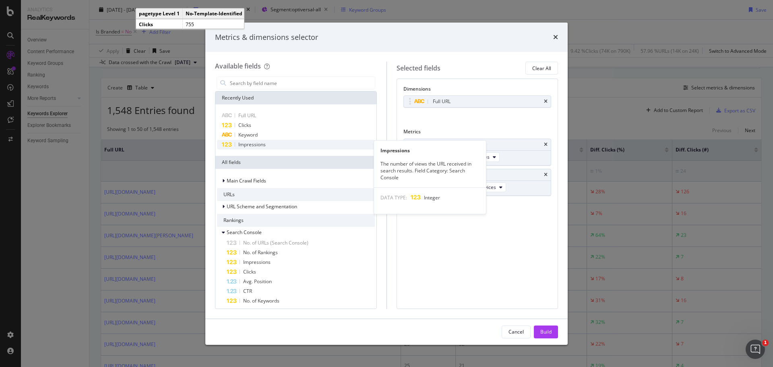
click at [261, 140] on div "Impressions" at bounding box center [296, 145] width 158 height 10
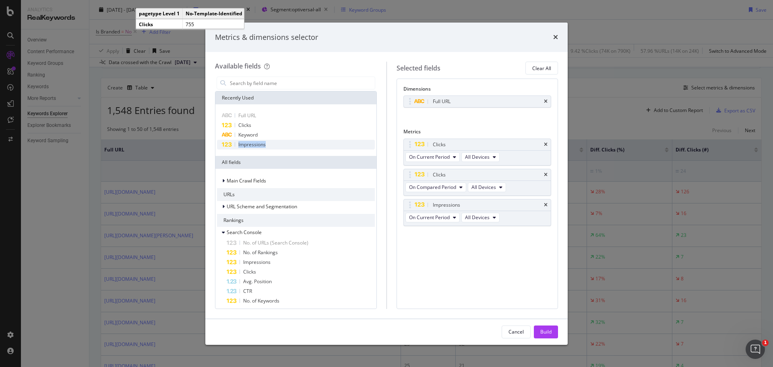
click at [261, 140] on div "Impressions" at bounding box center [296, 145] width 158 height 10
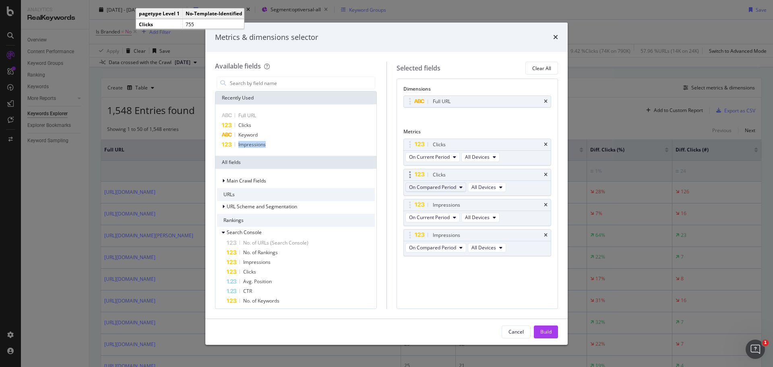
click at [444, 187] on span "On Compared Period" at bounding box center [432, 187] width 47 height 7
click at [435, 229] on span "Diff. between Periods - Percentage" at bounding box center [451, 231] width 78 height 7
click at [432, 251] on span "On Compared Period" at bounding box center [432, 247] width 47 height 7
click at [428, 295] on span "Diff. between Periods - Percentage" at bounding box center [451, 291] width 78 height 7
click at [548, 331] on div "Build" at bounding box center [545, 331] width 11 height 7
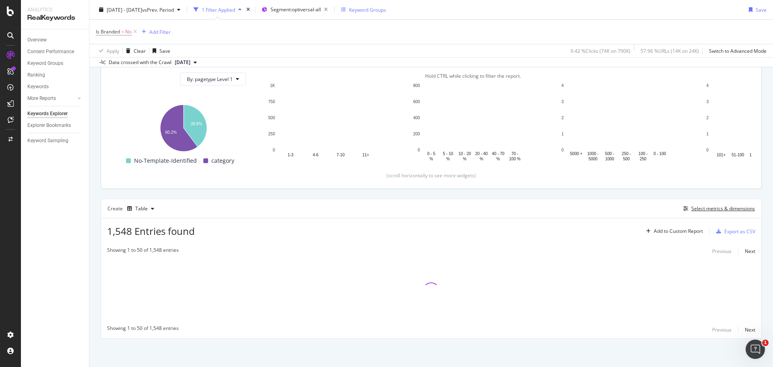
scroll to position [90, 0]
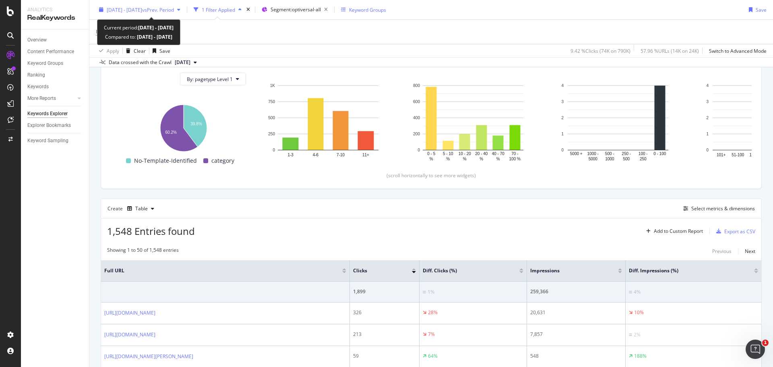
click at [141, 14] on div "[DATE] - [DATE] vs Prev. Period" at bounding box center [140, 10] width 88 height 12
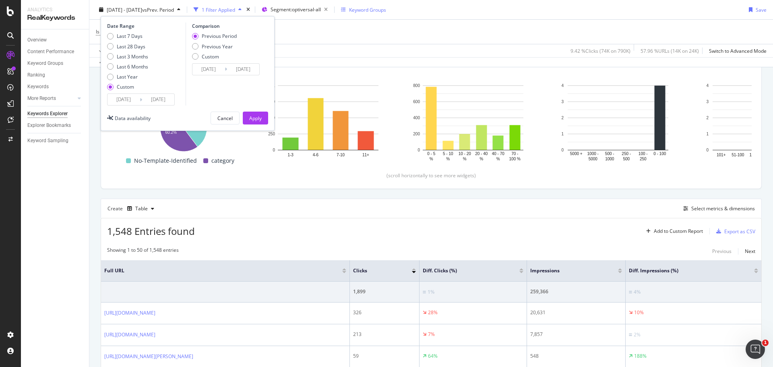
click at [127, 102] on input "[DATE]" at bounding box center [124, 99] width 32 height 11
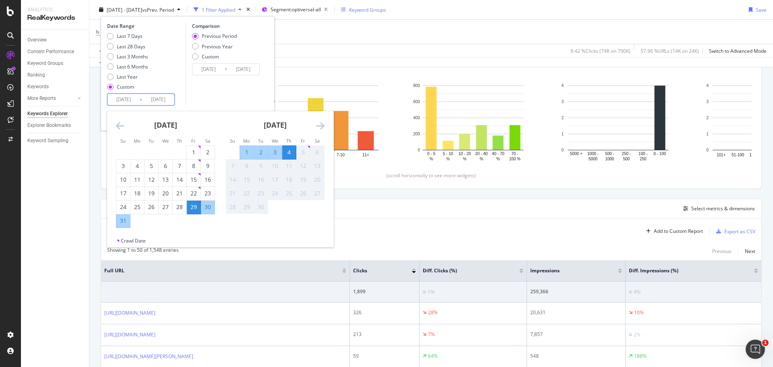
click at [122, 124] on icon "Move backward to switch to the previous month." at bounding box center [120, 126] width 8 height 10
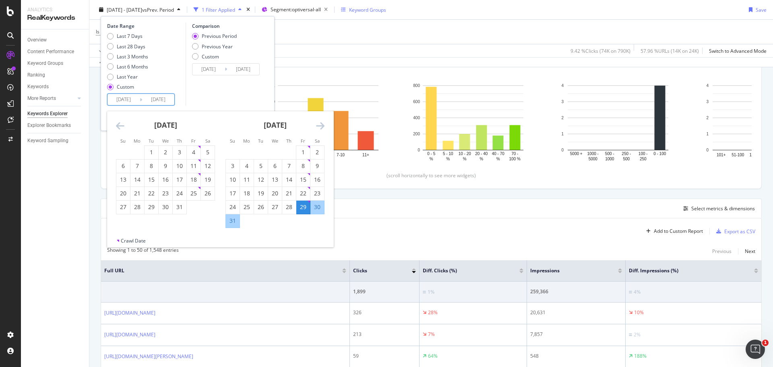
click at [122, 124] on icon "Move backward to switch to the previous month." at bounding box center [120, 126] width 8 height 10
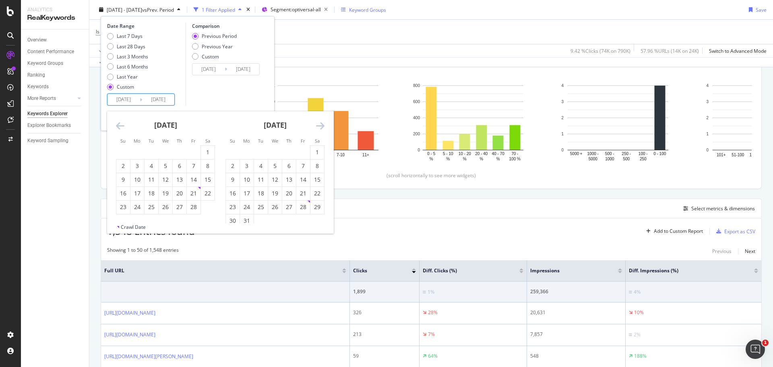
click at [122, 124] on icon "Move backward to switch to the previous month." at bounding box center [120, 126] width 8 height 10
click at [163, 150] on div "1" at bounding box center [166, 152] width 14 height 8
type input "[DATE]"
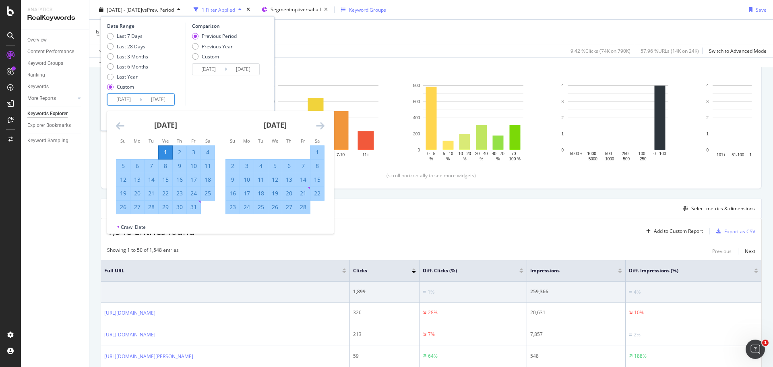
click at [250, 79] on div "Comparison Previous Period Previous Year Custom [DATE] Navigate forward to inte…" at bounding box center [224, 64] width 77 height 83
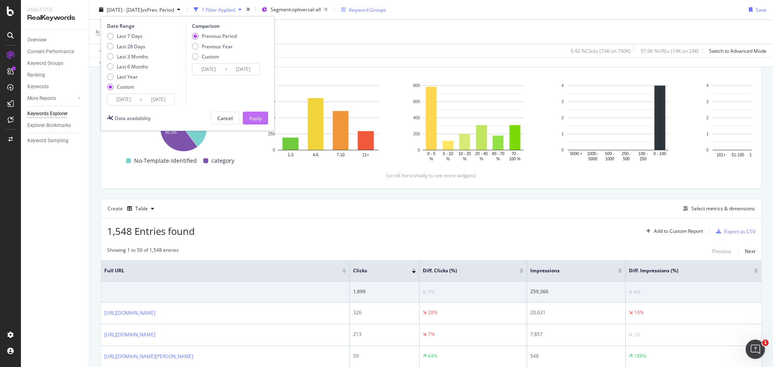
click at [255, 115] on div "Apply" at bounding box center [255, 117] width 12 height 7
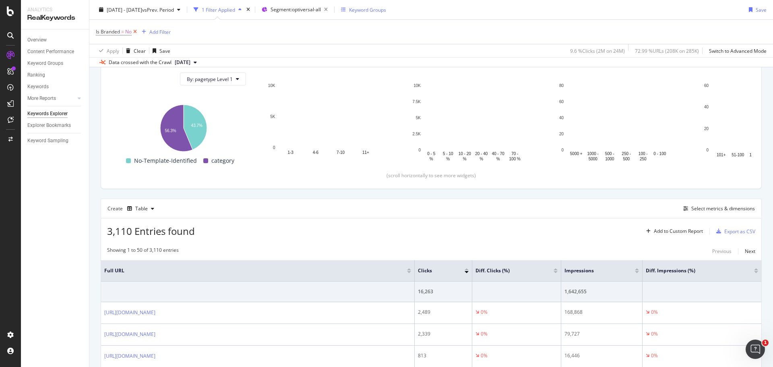
click at [135, 29] on icon at bounding box center [135, 32] width 7 height 8
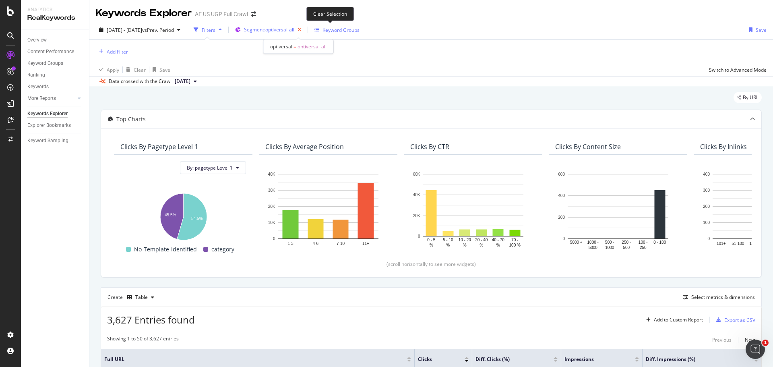
click at [304, 32] on icon "button" at bounding box center [299, 29] width 10 height 11
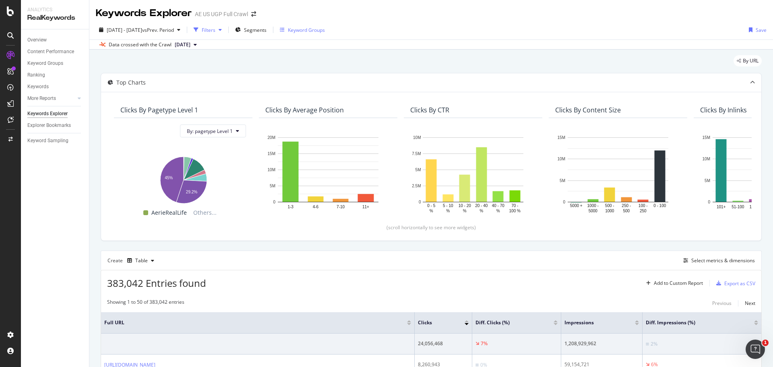
click at [215, 29] on div "Filters" at bounding box center [209, 30] width 14 height 7
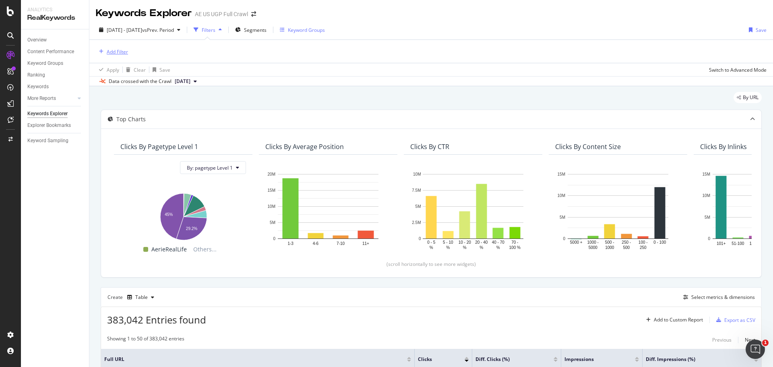
click at [113, 54] on div "Add Filter" at bounding box center [117, 51] width 21 height 7
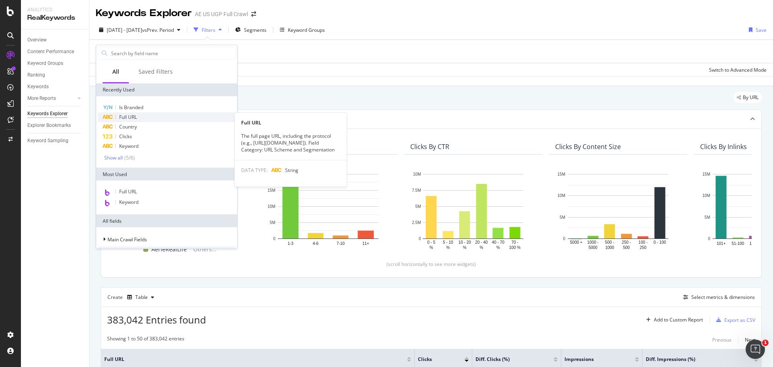
click at [154, 116] on div "Full URL" at bounding box center [167, 117] width 138 height 10
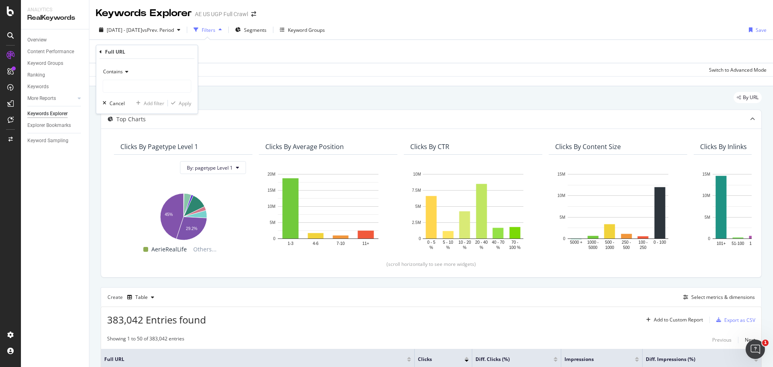
click at [126, 72] on icon at bounding box center [126, 71] width 6 height 5
click at [136, 162] on span "Doesn't contain" at bounding box center [124, 161] width 35 height 7
click at [139, 86] on input "text" at bounding box center [147, 86] width 88 height 13
type input "/aerie/"
click at [184, 103] on div "Apply" at bounding box center [185, 103] width 12 height 7
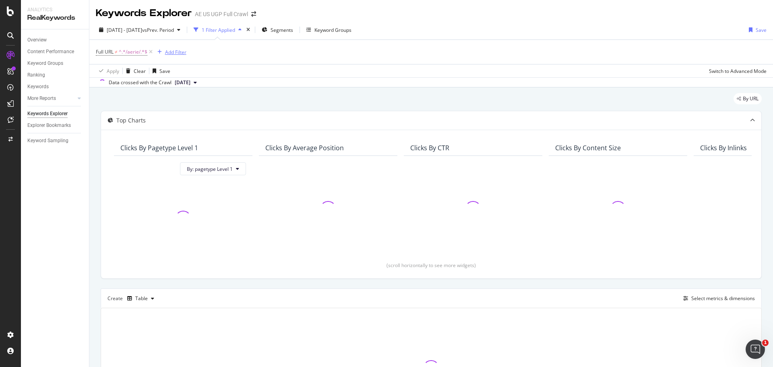
click at [178, 52] on div "Add Filter" at bounding box center [175, 52] width 21 height 7
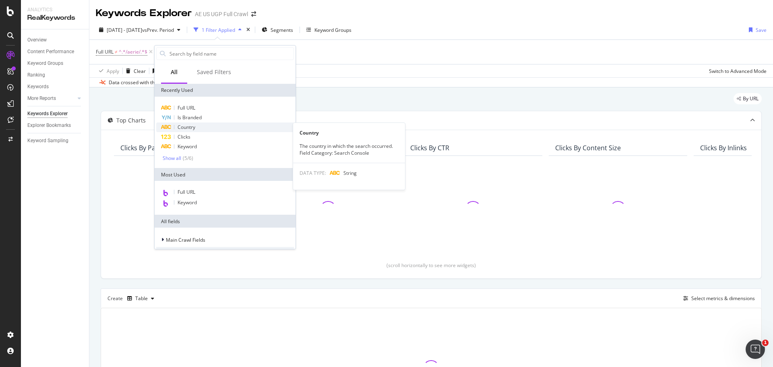
click at [192, 126] on span "Country" at bounding box center [187, 127] width 18 height 7
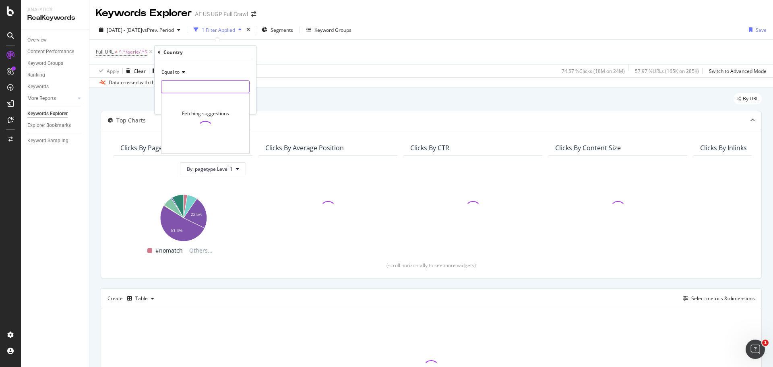
click at [200, 88] on input "text" at bounding box center [206, 86] width 88 height 13
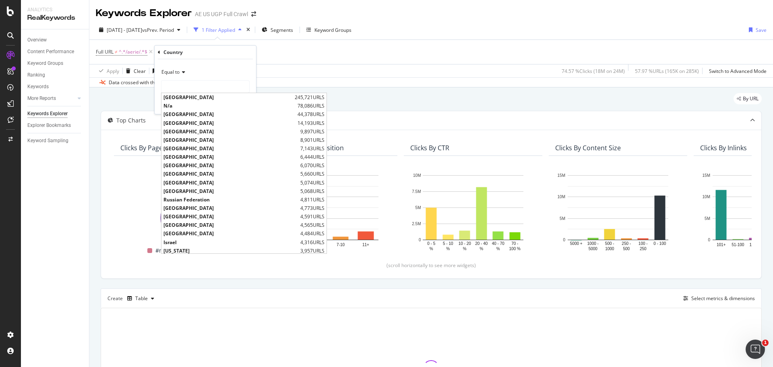
click at [191, 94] on span "[GEOGRAPHIC_DATA]" at bounding box center [228, 97] width 129 height 7
type input "[GEOGRAPHIC_DATA]"
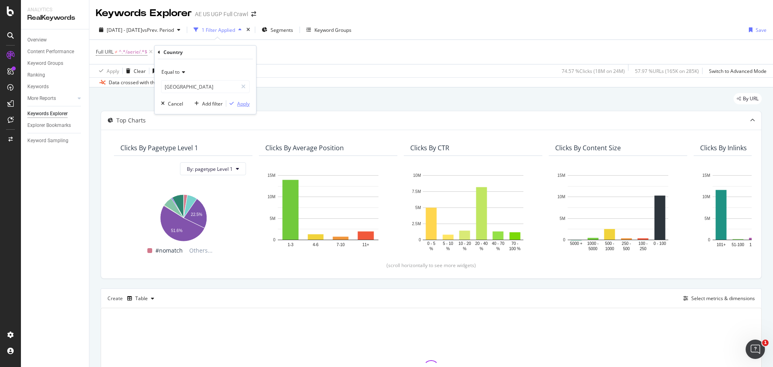
click at [246, 101] on div "Apply" at bounding box center [243, 103] width 12 height 7
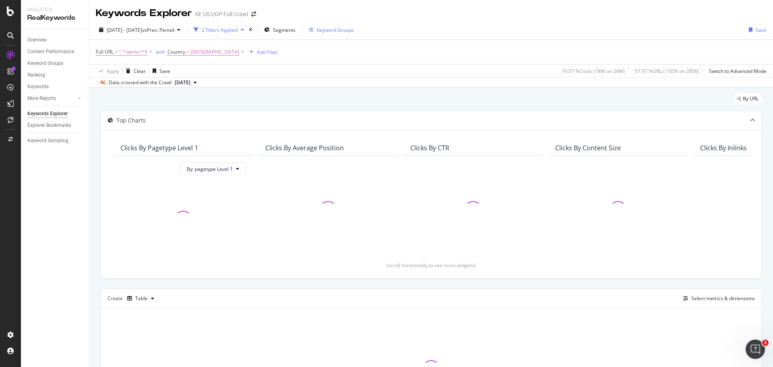
click at [354, 30] on div "Keyword Groups" at bounding box center [335, 30] width 37 height 7
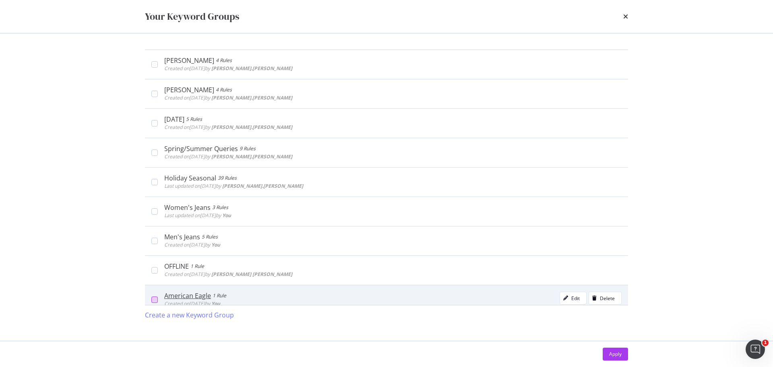
click at [156, 299] on div "modal" at bounding box center [154, 299] width 6 height 6
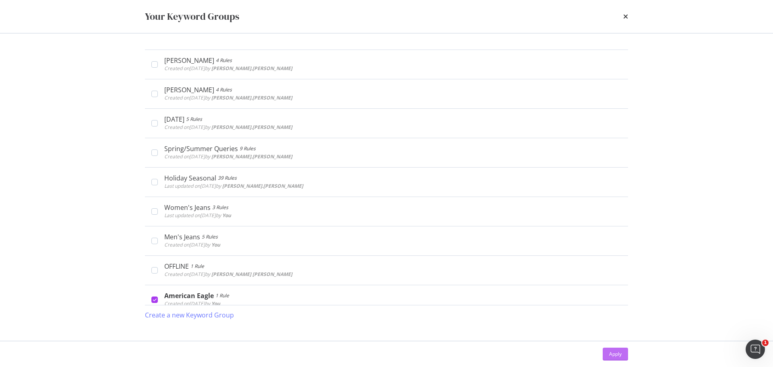
click at [615, 354] on div "Apply" at bounding box center [615, 353] width 12 height 7
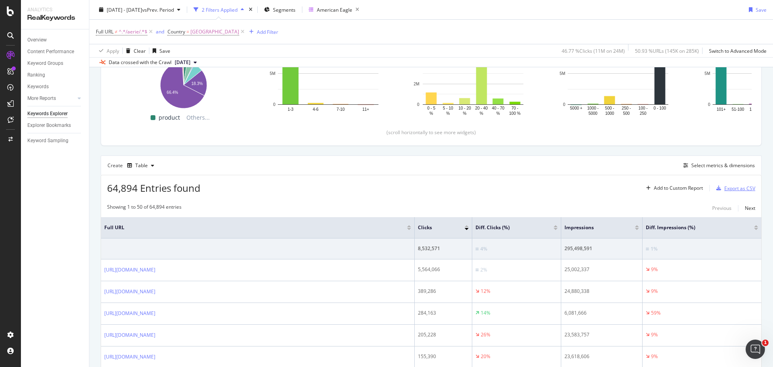
scroll to position [121, 0]
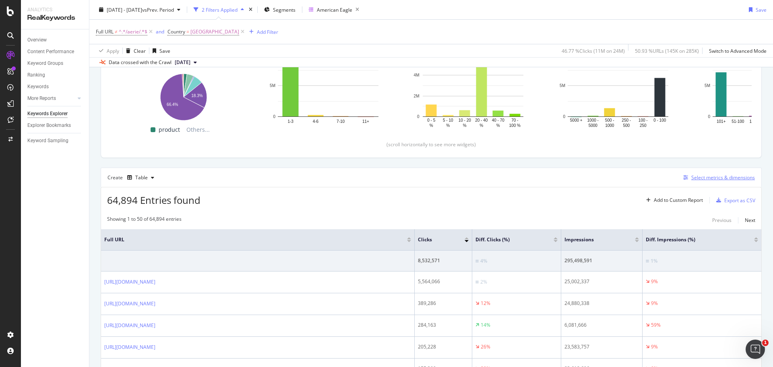
click at [696, 178] on div "Select metrics & dimensions" at bounding box center [724, 177] width 64 height 7
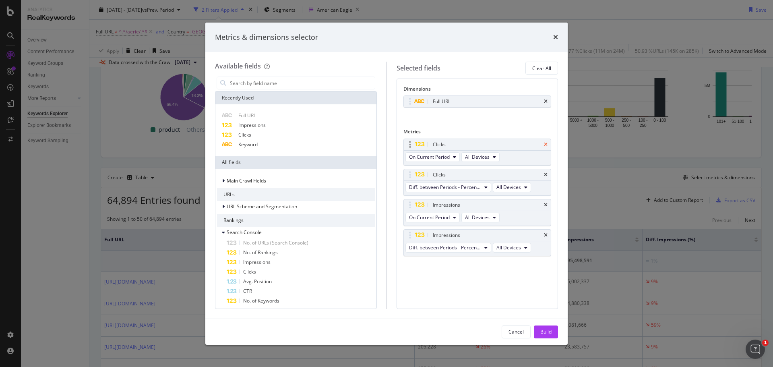
click at [545, 143] on icon "times" at bounding box center [546, 144] width 4 height 5
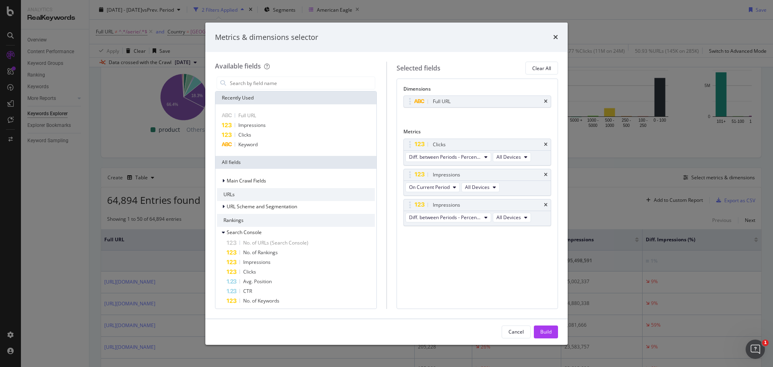
click at [545, 143] on icon "times" at bounding box center [546, 144] width 4 height 5
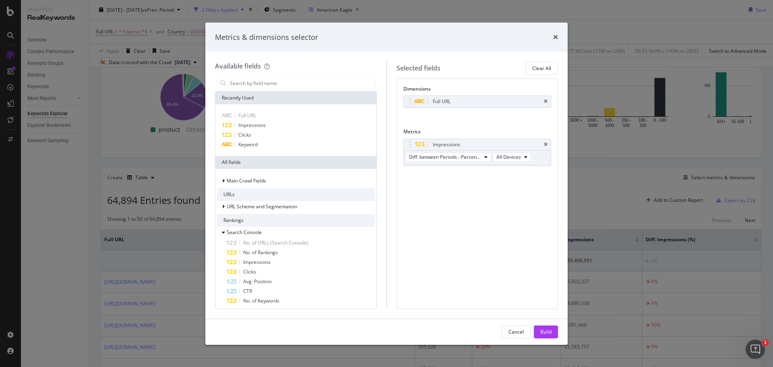
click at [545, 143] on icon "times" at bounding box center [546, 144] width 4 height 5
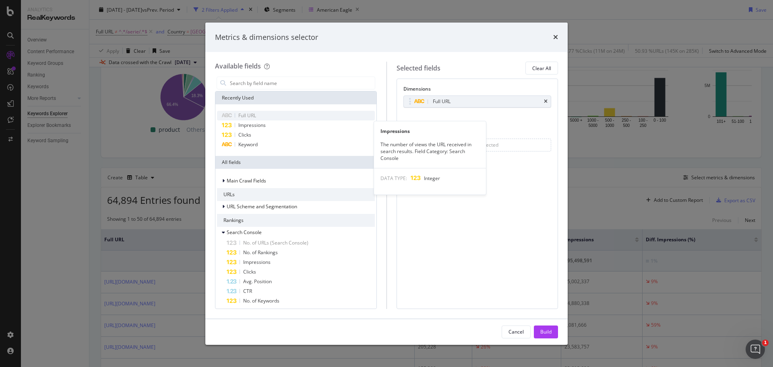
click at [266, 120] on div "Full URL" at bounding box center [296, 116] width 158 height 10
click at [250, 128] on span "Impressions" at bounding box center [251, 125] width 27 height 7
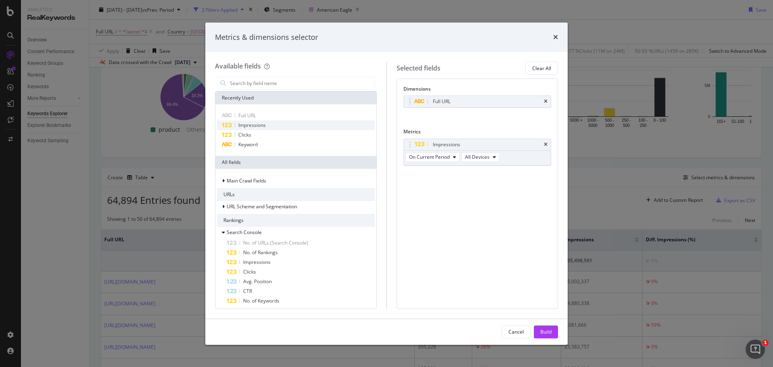
click at [250, 128] on span "Impressions" at bounding box center [251, 125] width 27 height 7
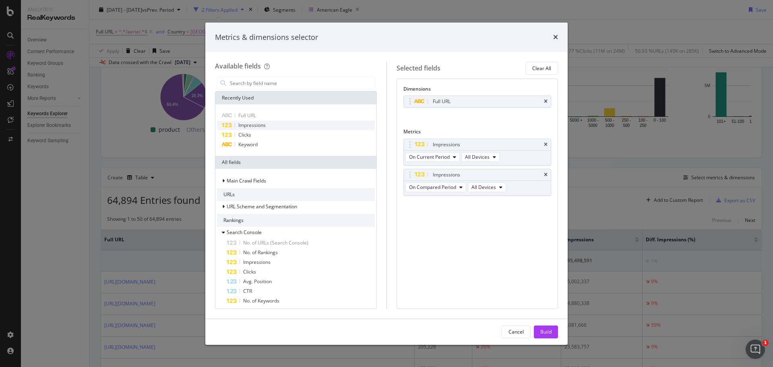
click at [250, 128] on span "Impressions" at bounding box center [251, 125] width 27 height 7
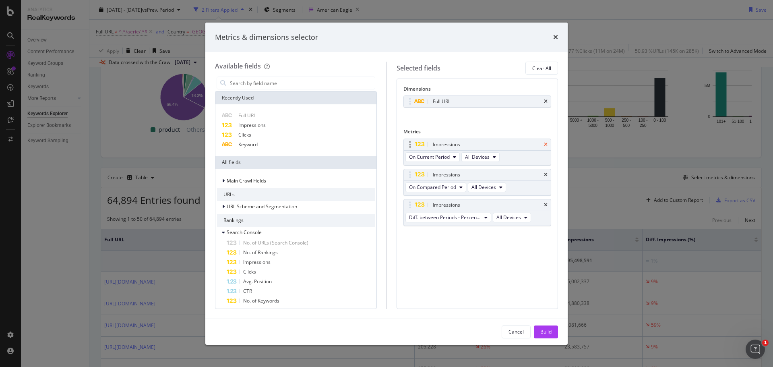
click at [547, 144] on icon "times" at bounding box center [546, 144] width 4 height 5
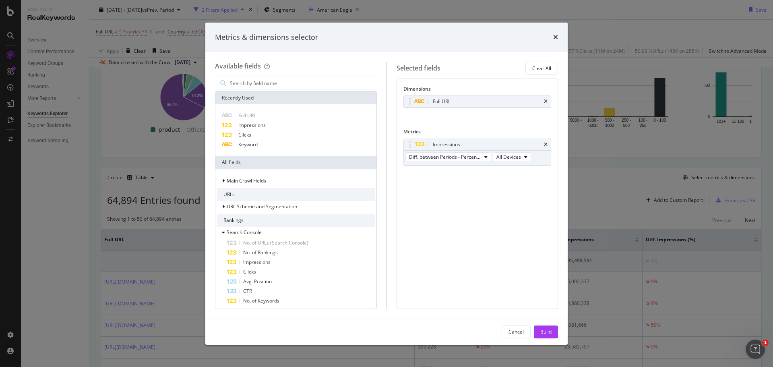
click at [547, 144] on icon "times" at bounding box center [546, 144] width 4 height 5
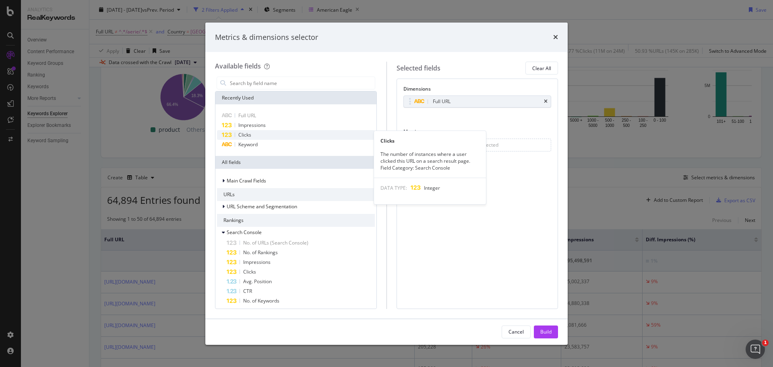
click at [263, 137] on div "Clicks" at bounding box center [296, 135] width 158 height 10
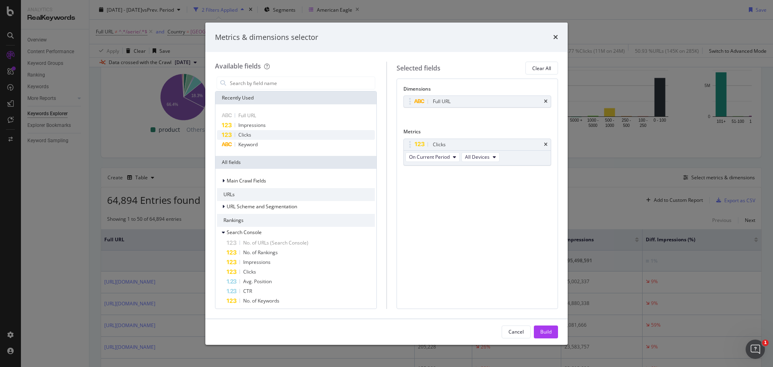
click at [263, 137] on div "Clicks" at bounding box center [296, 135] width 158 height 10
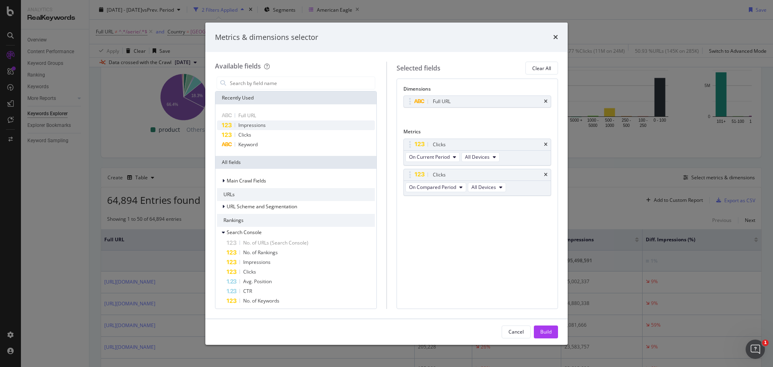
click at [257, 127] on span "Impressions" at bounding box center [251, 125] width 27 height 7
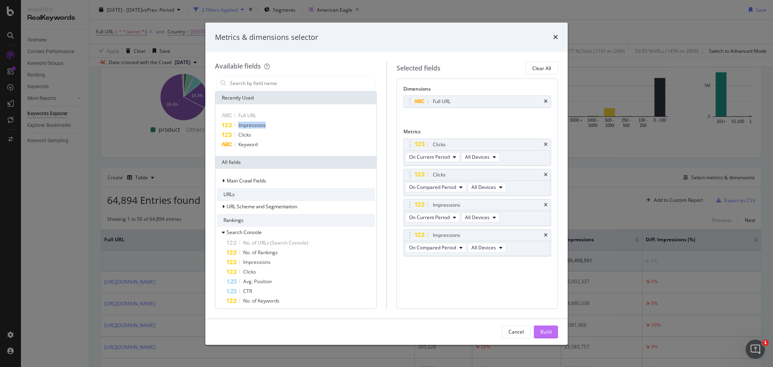
click at [542, 332] on div "Build" at bounding box center [545, 331] width 11 height 7
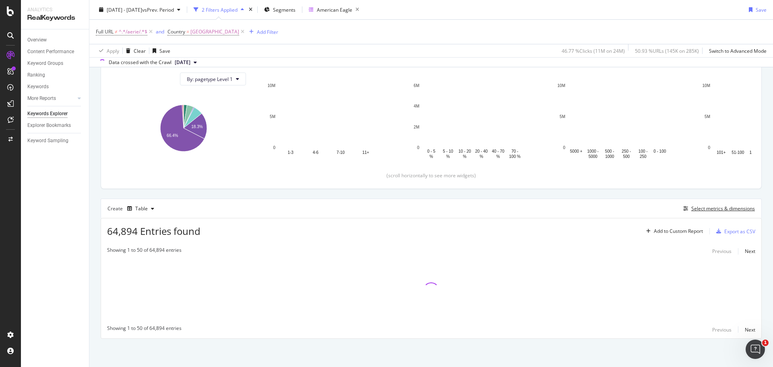
scroll to position [90, 0]
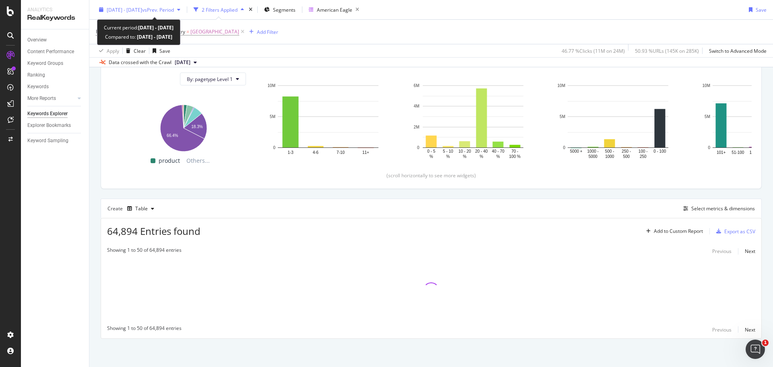
click at [174, 9] on span "vs Prev. Period" at bounding box center [158, 9] width 32 height 7
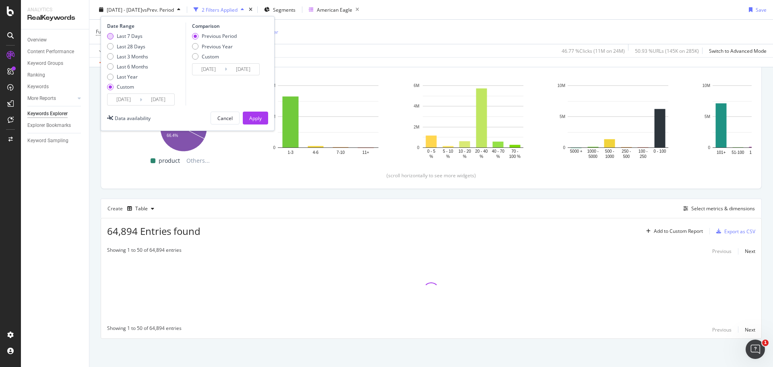
click at [132, 36] on div "Last 7 Days" at bounding box center [130, 36] width 26 height 7
type input "[DATE]"
click at [128, 101] on input "[DATE]" at bounding box center [124, 99] width 32 height 11
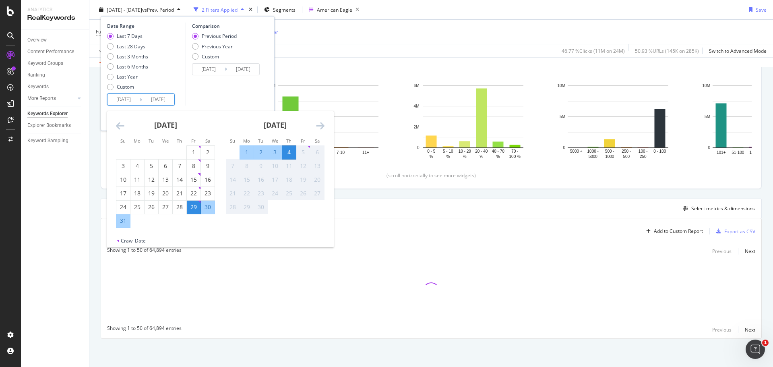
click at [193, 207] on div "29" at bounding box center [194, 207] width 14 height 8
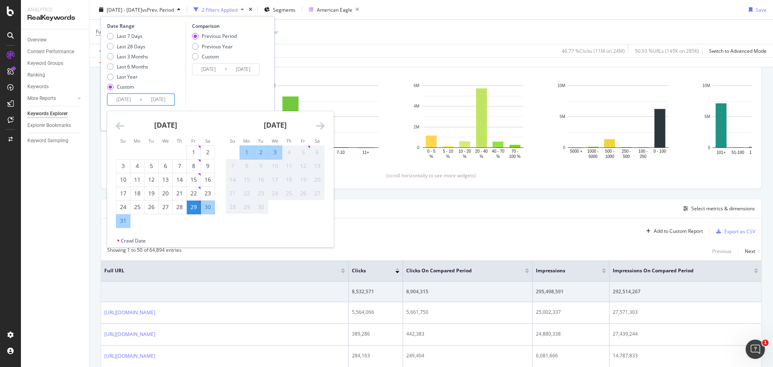
click at [291, 149] on div "4" at bounding box center [289, 152] width 14 height 8
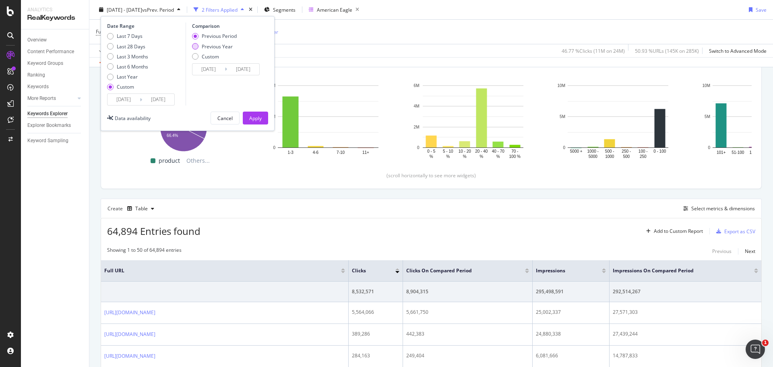
click at [223, 48] on div "Previous Year" at bounding box center [217, 46] width 31 height 7
type input "[DATE]"
click at [253, 118] on div "Apply" at bounding box center [255, 117] width 12 height 7
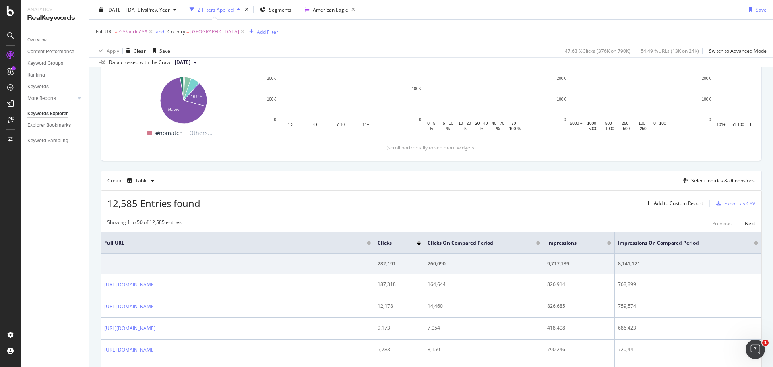
scroll to position [170, 0]
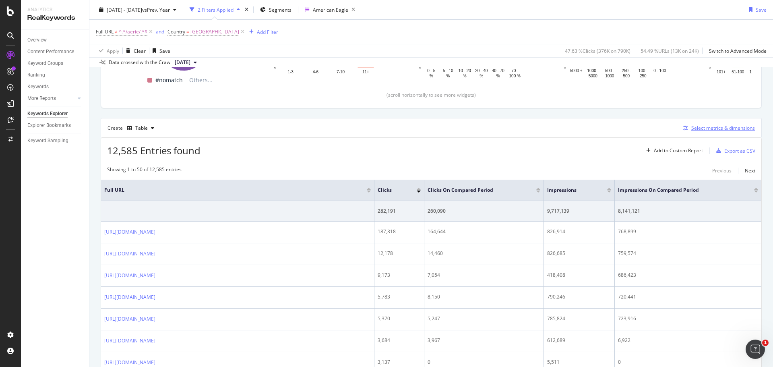
click at [692, 128] on div "Select metrics & dimensions" at bounding box center [724, 127] width 64 height 7
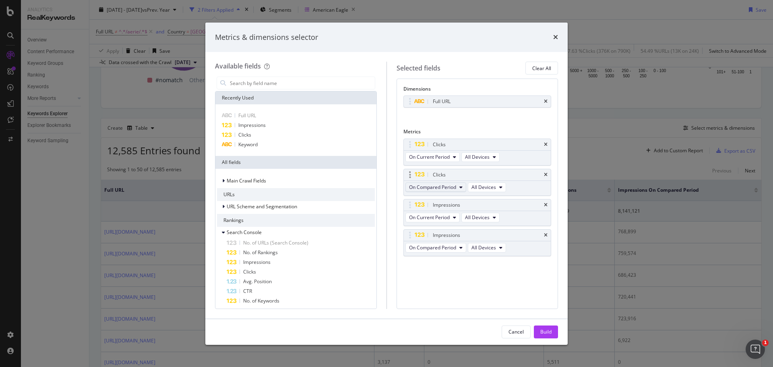
click at [459, 187] on button "On Compared Period" at bounding box center [436, 187] width 61 height 10
click at [447, 233] on span "Diff. between Periods - Percentage" at bounding box center [451, 231] width 78 height 7
click at [447, 247] on span "On Compared Period" at bounding box center [432, 247] width 47 height 7
click at [451, 294] on span "Diff. between Periods - Percentage" at bounding box center [451, 291] width 78 height 7
click at [554, 335] on button "Build" at bounding box center [546, 331] width 24 height 13
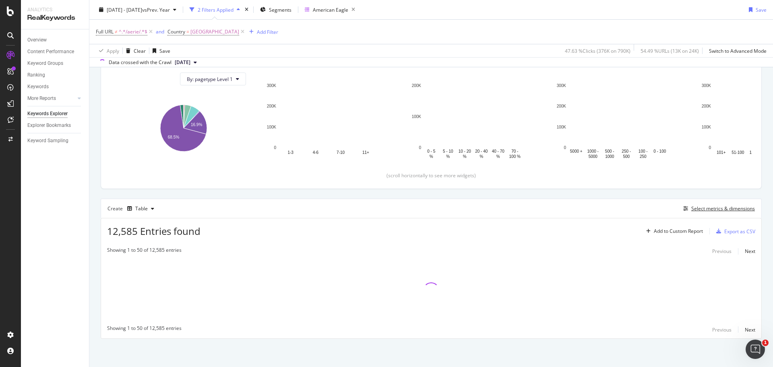
scroll to position [90, 0]
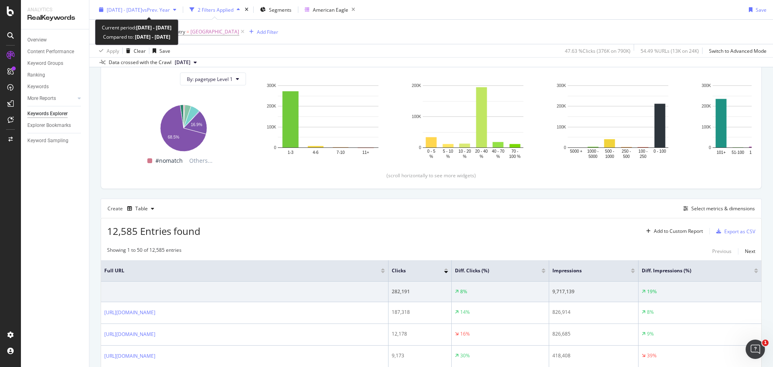
click at [170, 7] on span "vs Prev. Year" at bounding box center [156, 9] width 28 height 7
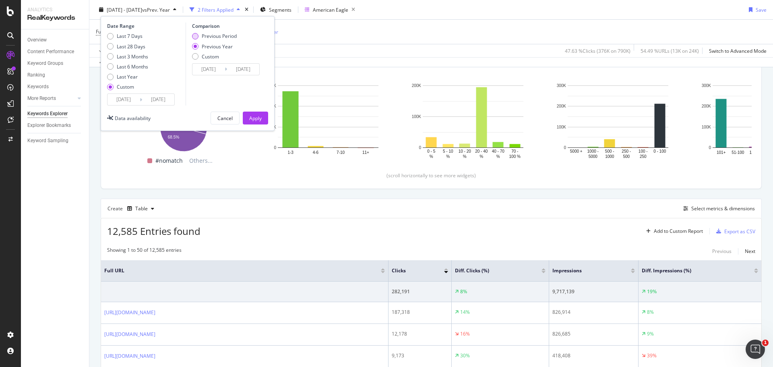
click at [215, 35] on div "Previous Period" at bounding box center [219, 36] width 35 height 7
type input "[DATE]"
click at [256, 120] on div "Apply" at bounding box center [255, 117] width 12 height 7
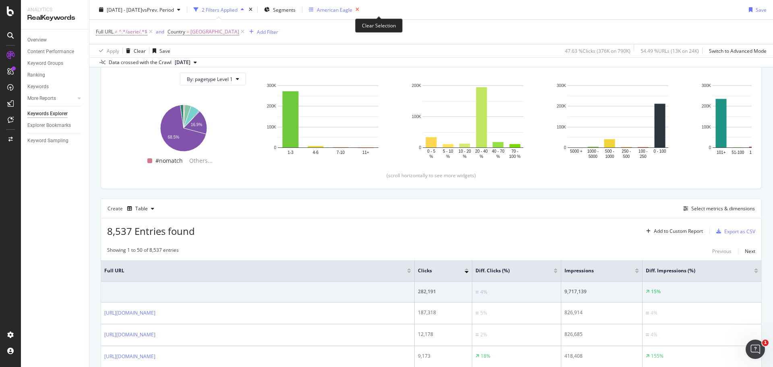
click at [362, 9] on icon "button" at bounding box center [357, 9] width 10 height 11
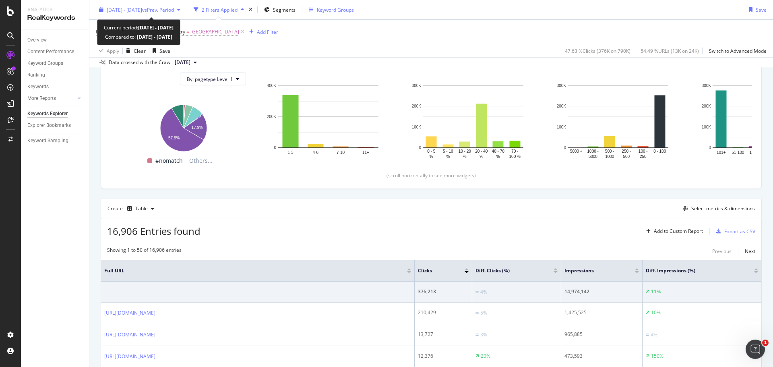
click at [174, 7] on span "vs Prev. Period" at bounding box center [158, 9] width 32 height 7
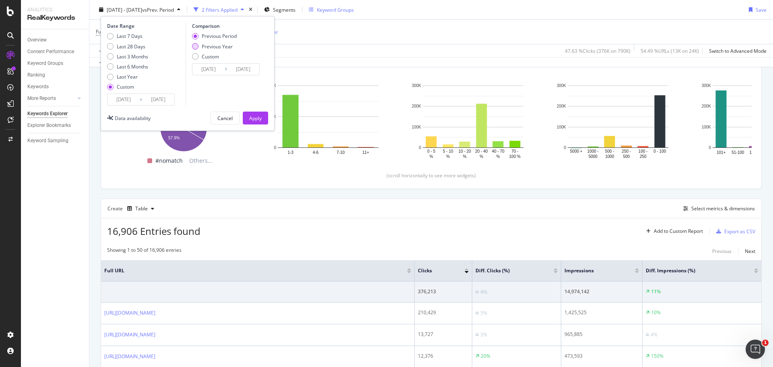
click at [198, 42] on div "Previous Period Previous Year Custom" at bounding box center [214, 48] width 45 height 30
click at [223, 46] on div "Previous Year" at bounding box center [217, 46] width 31 height 7
type input "[DATE]"
click at [256, 120] on div "Apply" at bounding box center [255, 117] width 12 height 7
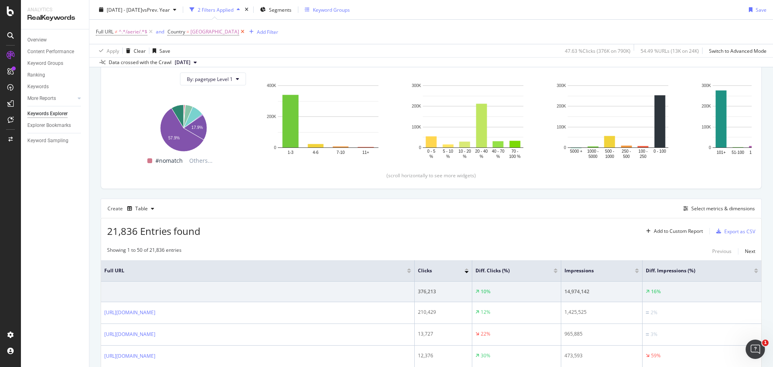
click at [246, 32] on icon at bounding box center [242, 32] width 7 height 8
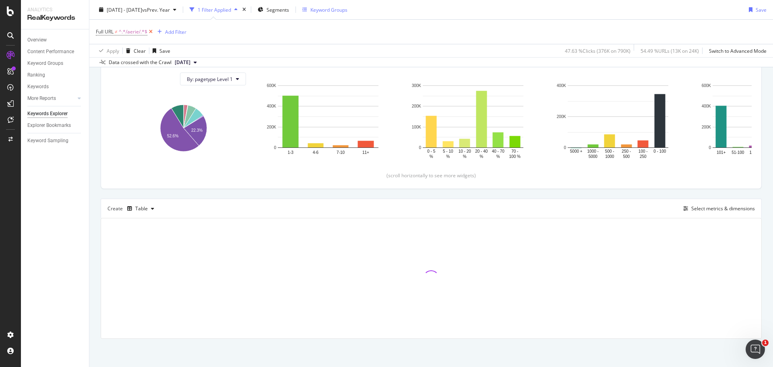
click at [151, 31] on icon at bounding box center [150, 32] width 7 height 8
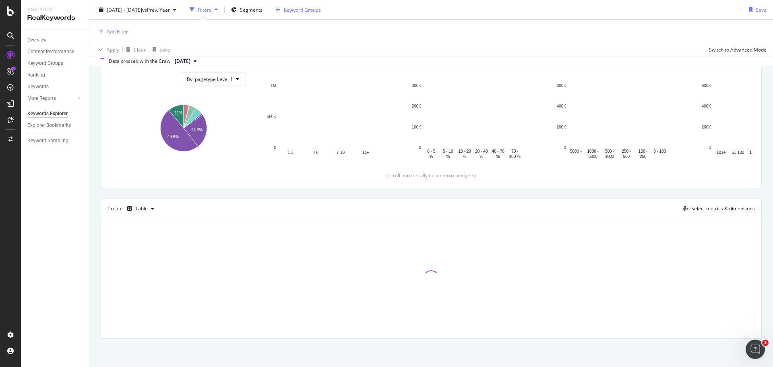
scroll to position [89, 0]
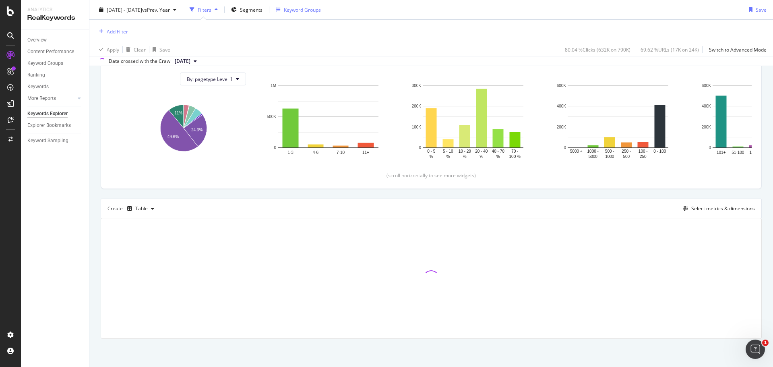
click at [310, 8] on div "Keyword Groups" at bounding box center [302, 9] width 37 height 7
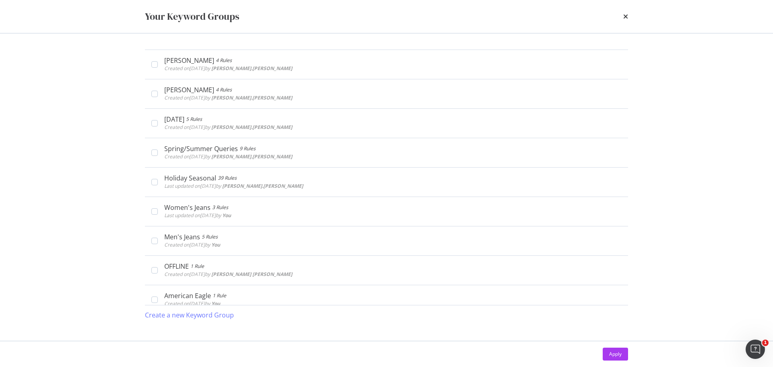
scroll to position [52, 0]
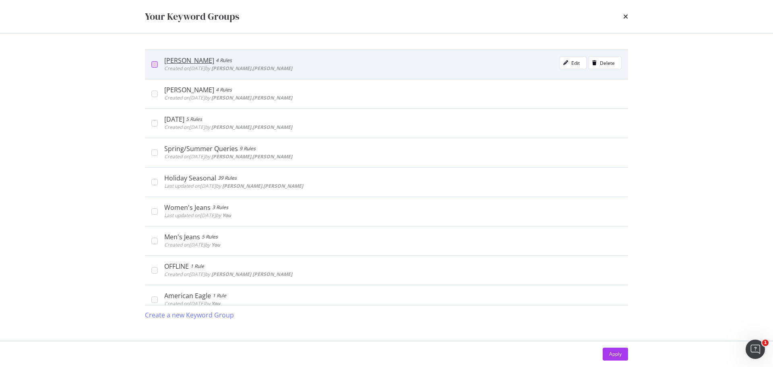
click at [154, 64] on div "modal" at bounding box center [154, 64] width 6 height 6
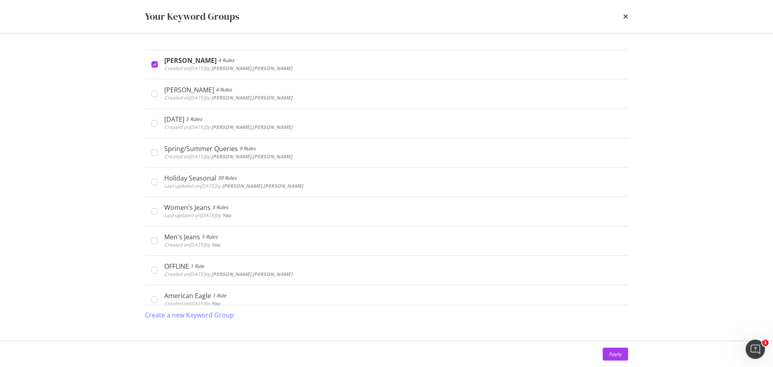
click at [611, 351] on div "Apply" at bounding box center [615, 353] width 12 height 7
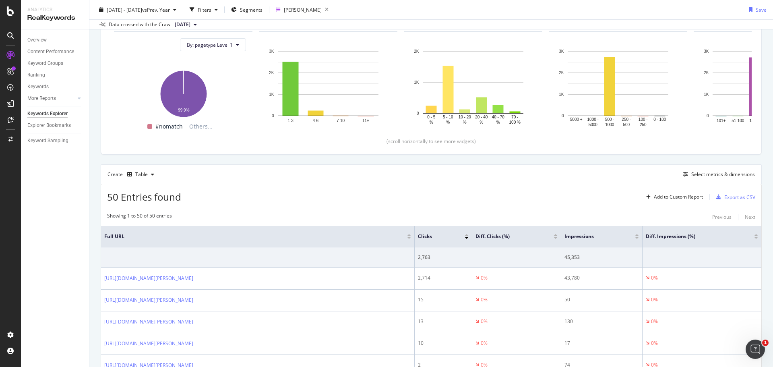
scroll to position [173, 0]
